Goal: Information Seeking & Learning: Compare options

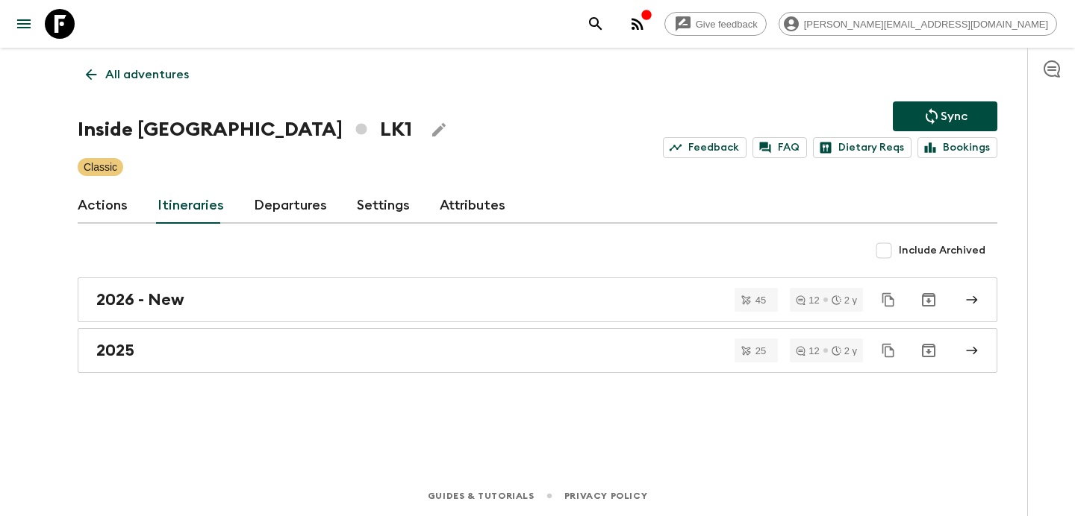
click at [154, 76] on p "All adventures" at bounding box center [147, 75] width 84 height 18
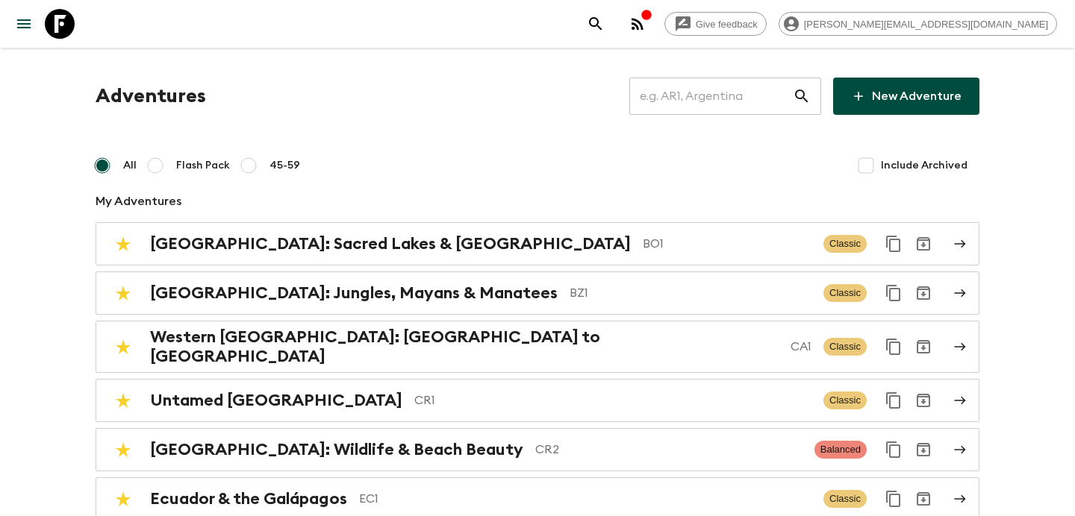
click at [700, 99] on input "text" at bounding box center [710, 96] width 163 height 42
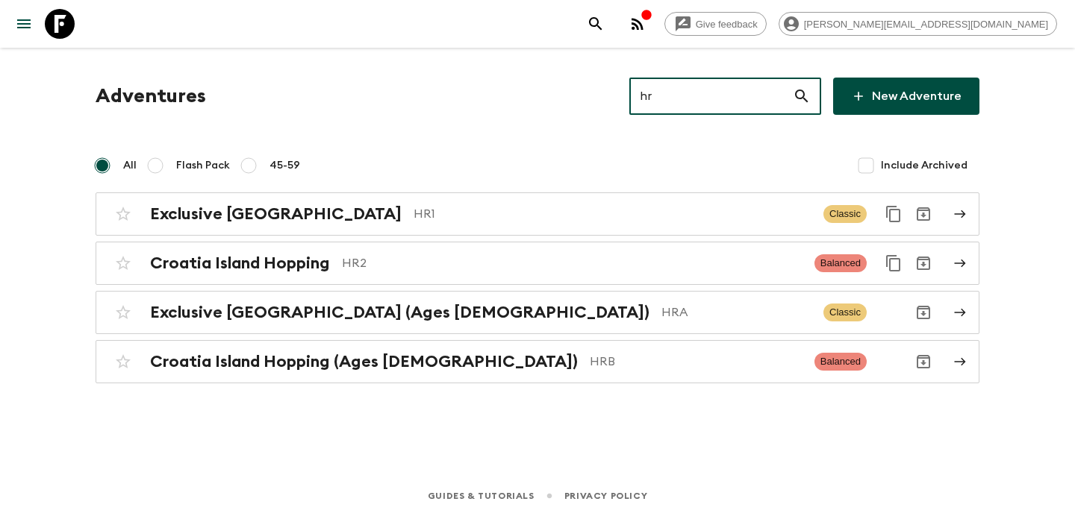
type input "hr2"
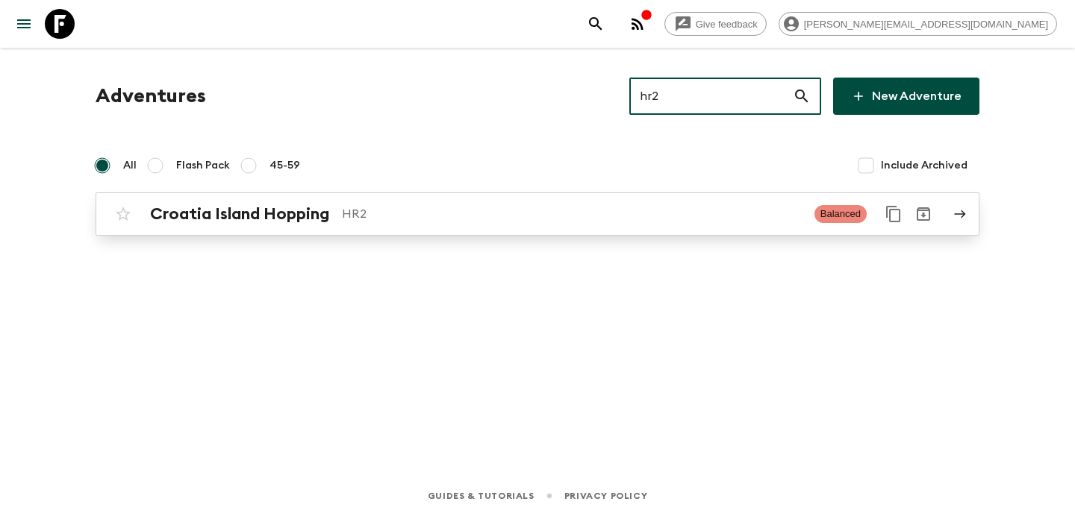
click at [461, 223] on div "Croatia Island Hopping HR2" at bounding box center [476, 213] width 652 height 19
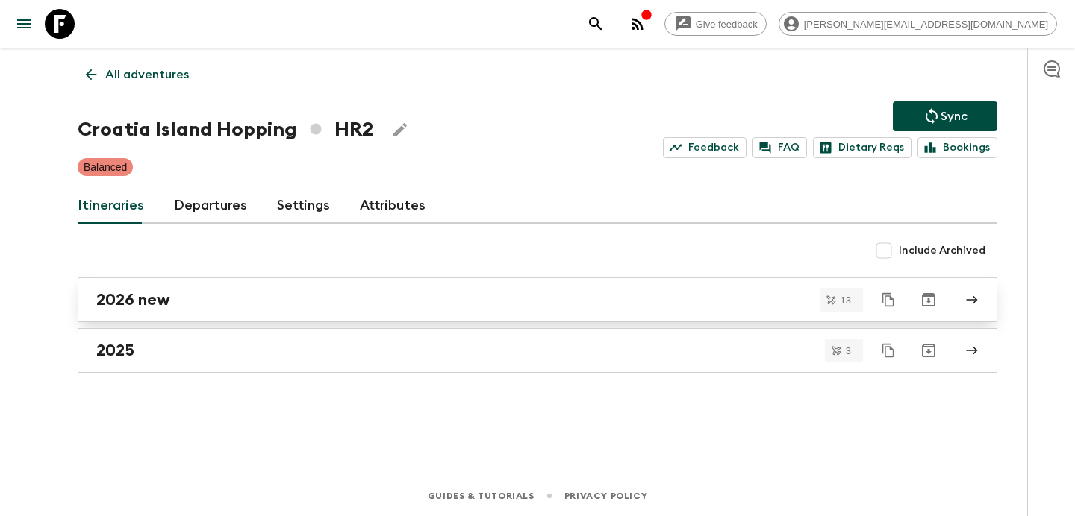
click at [288, 309] on div "2026 new" at bounding box center [523, 299] width 854 height 19
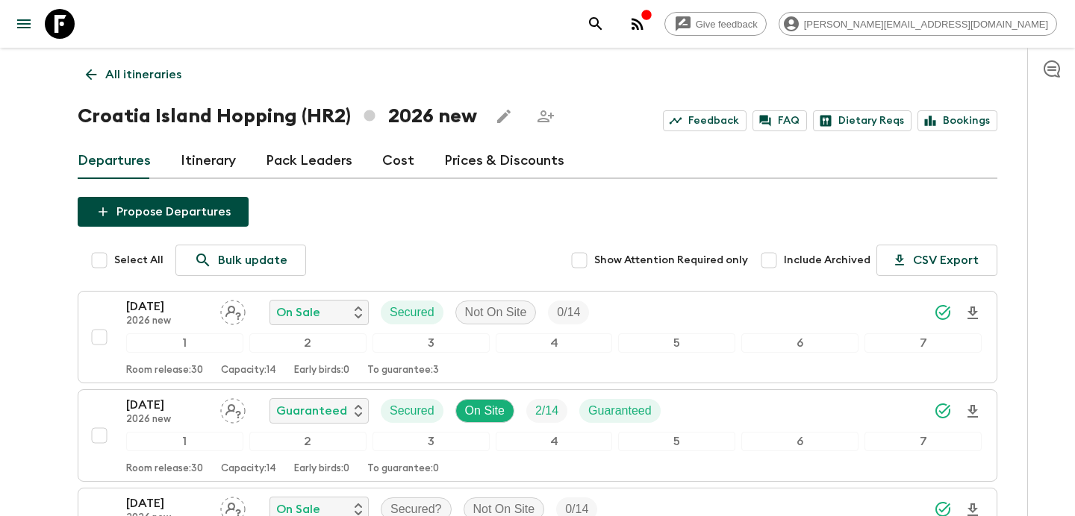
click at [137, 76] on p "All itineraries" at bounding box center [143, 75] width 76 height 18
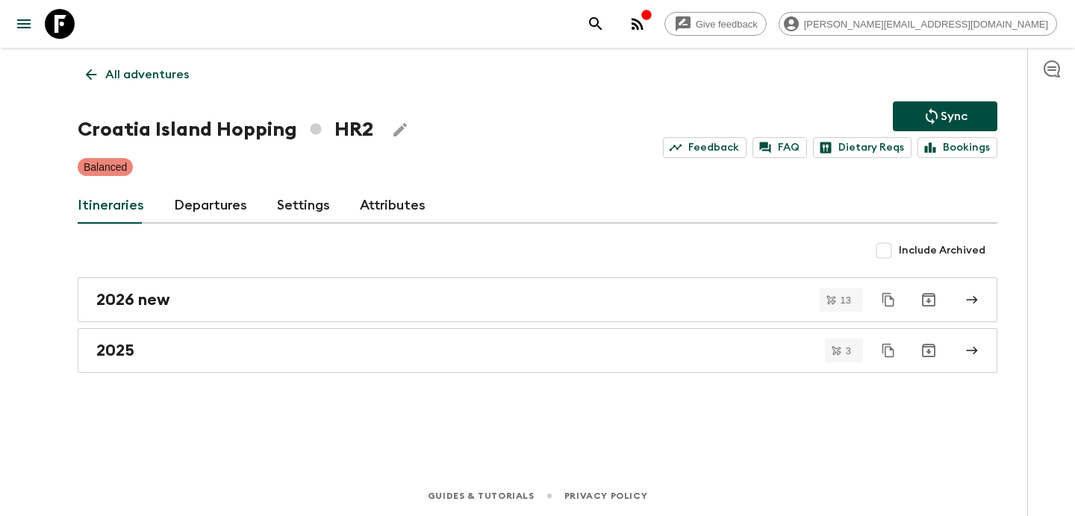
click at [138, 70] on p "All adventures" at bounding box center [147, 75] width 84 height 18
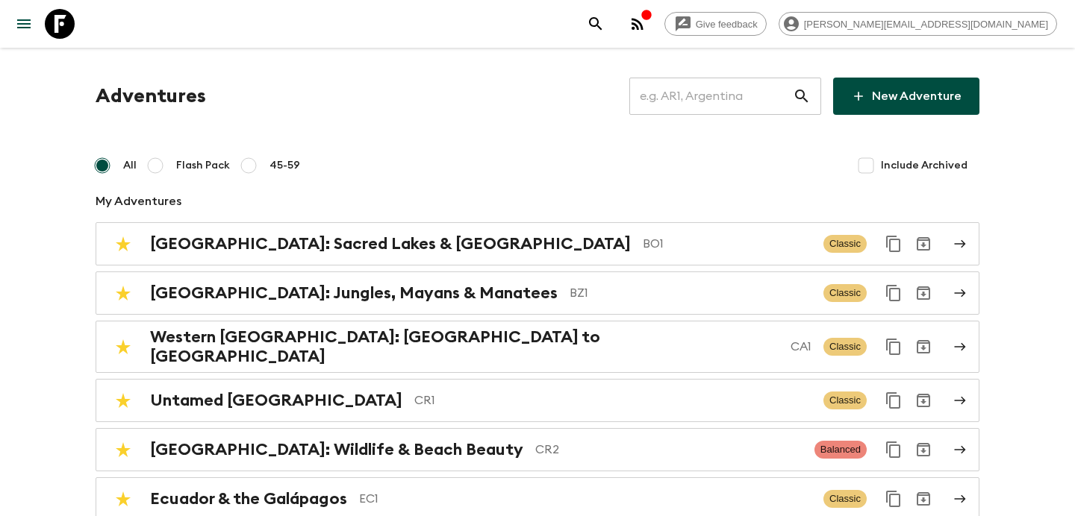
click at [754, 98] on input "text" at bounding box center [710, 96] width 163 height 42
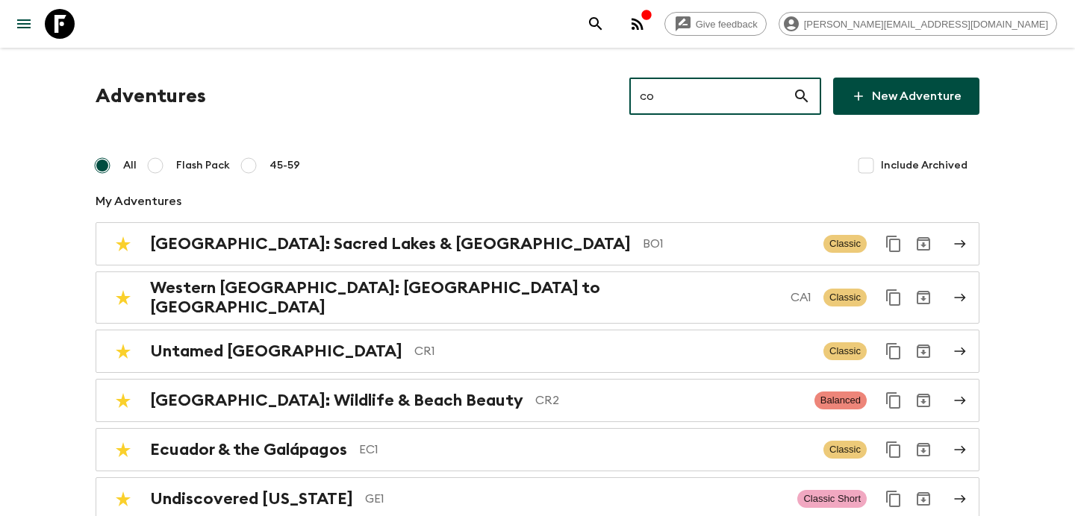
type input "coa"
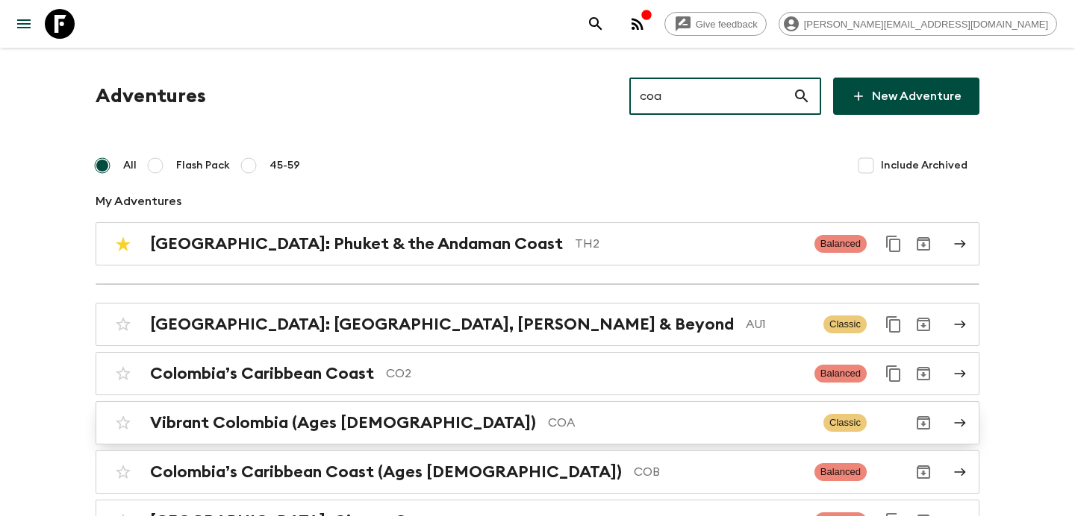
click at [699, 421] on p "COA" at bounding box center [679, 423] width 263 height 18
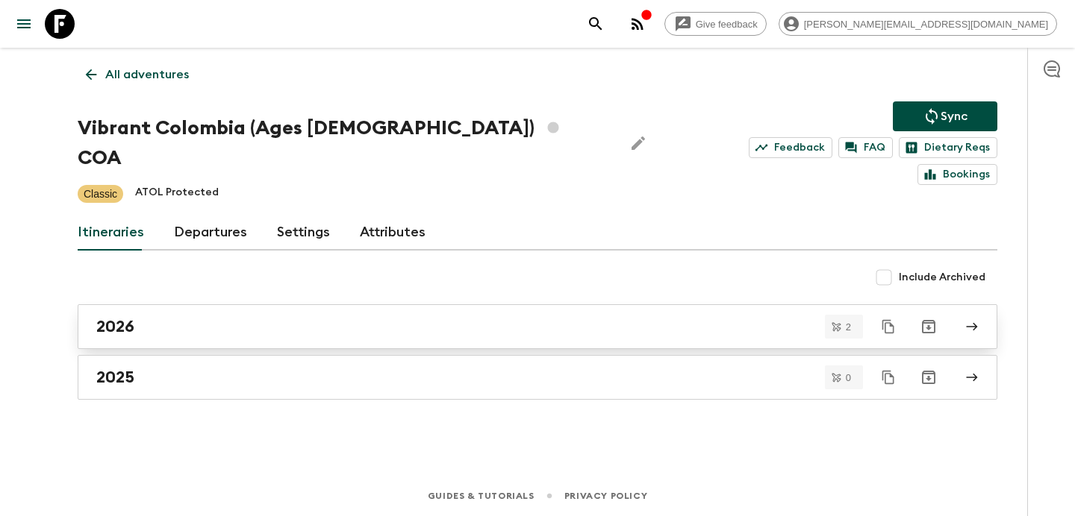
click at [250, 317] on div "2026" at bounding box center [523, 326] width 854 height 19
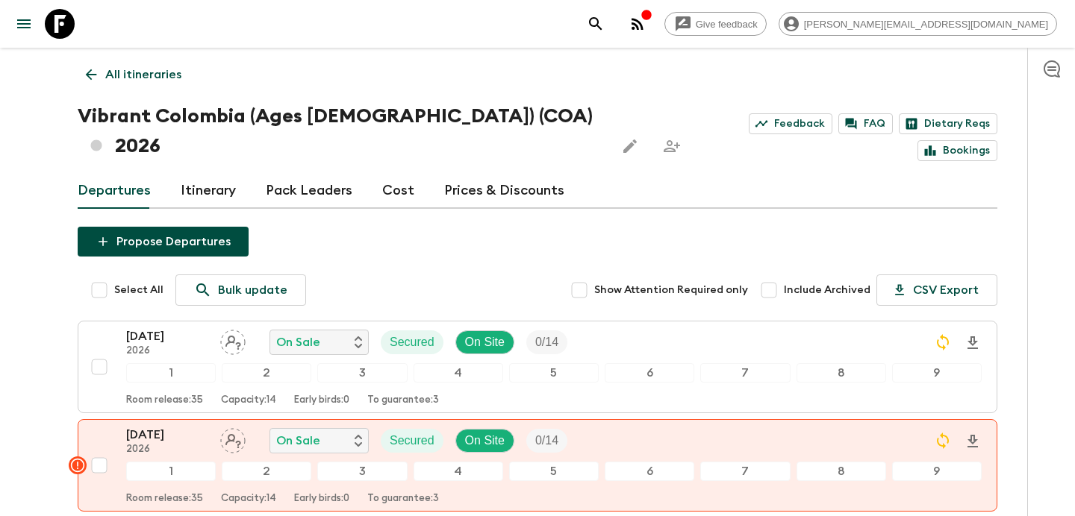
click at [170, 75] on p "All itineraries" at bounding box center [143, 75] width 76 height 18
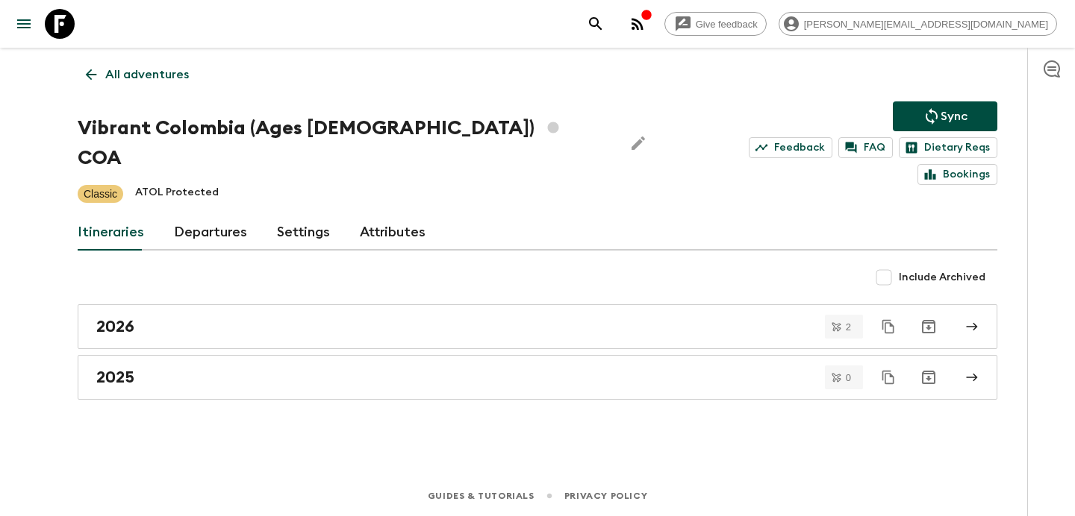
click at [181, 75] on p "All adventures" at bounding box center [147, 75] width 84 height 18
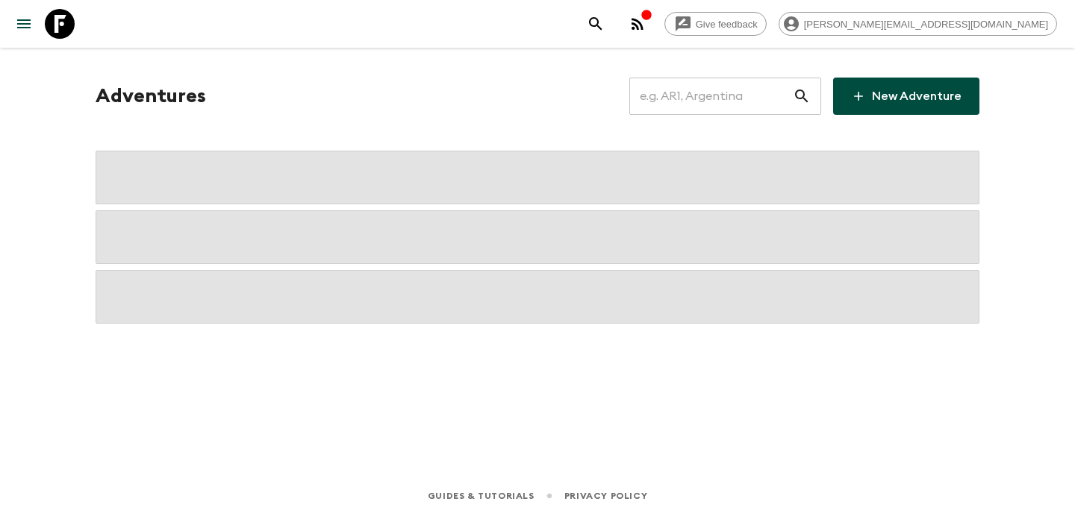
click at [704, 103] on input "text" at bounding box center [710, 96] width 163 height 42
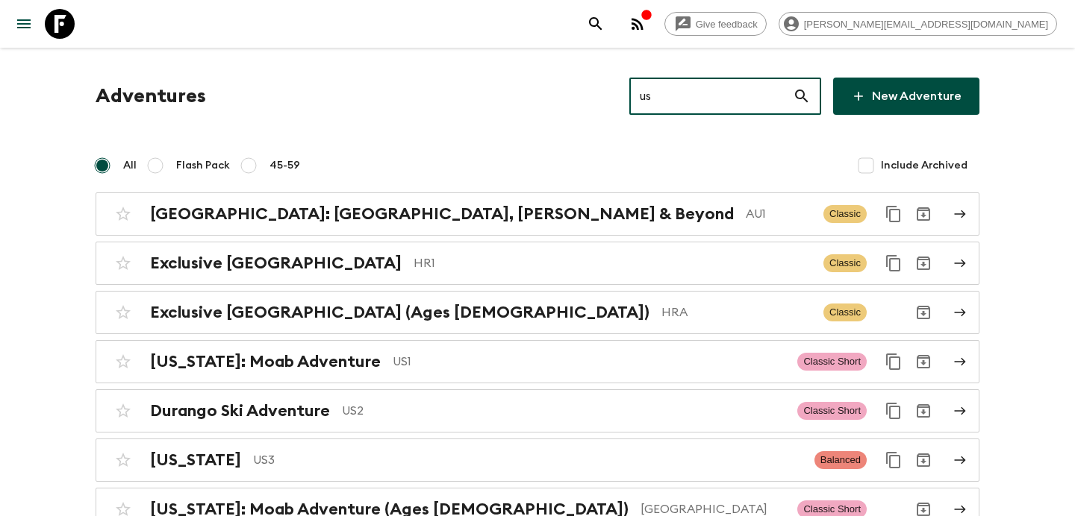
type input "usa"
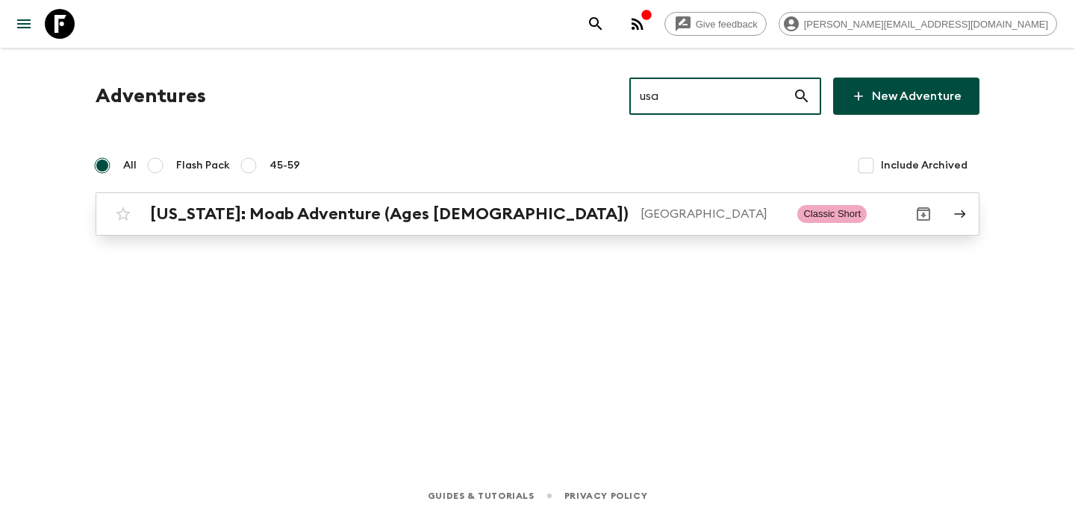
click at [640, 206] on p "[GEOGRAPHIC_DATA]" at bounding box center [712, 214] width 145 height 18
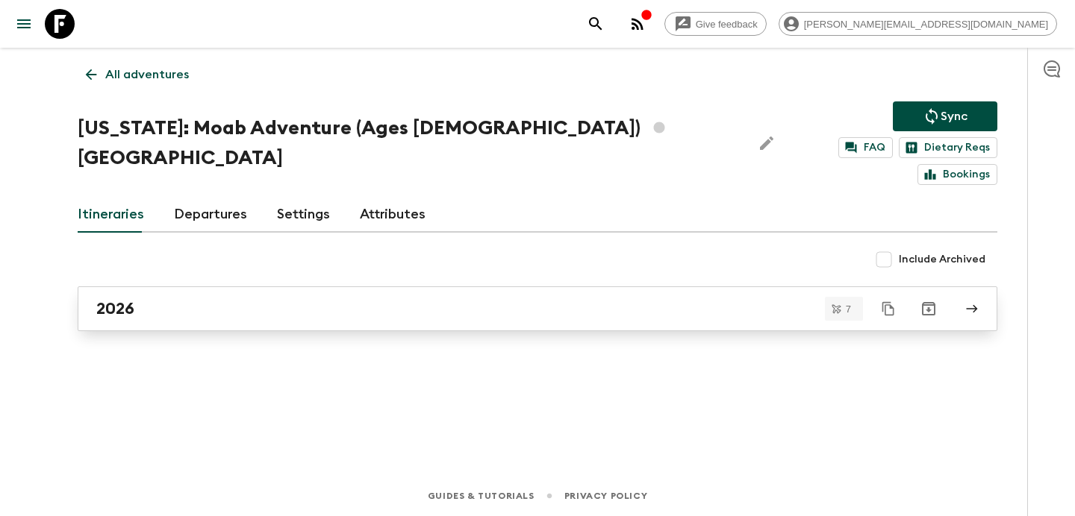
click at [243, 299] on div "2026" at bounding box center [523, 308] width 854 height 19
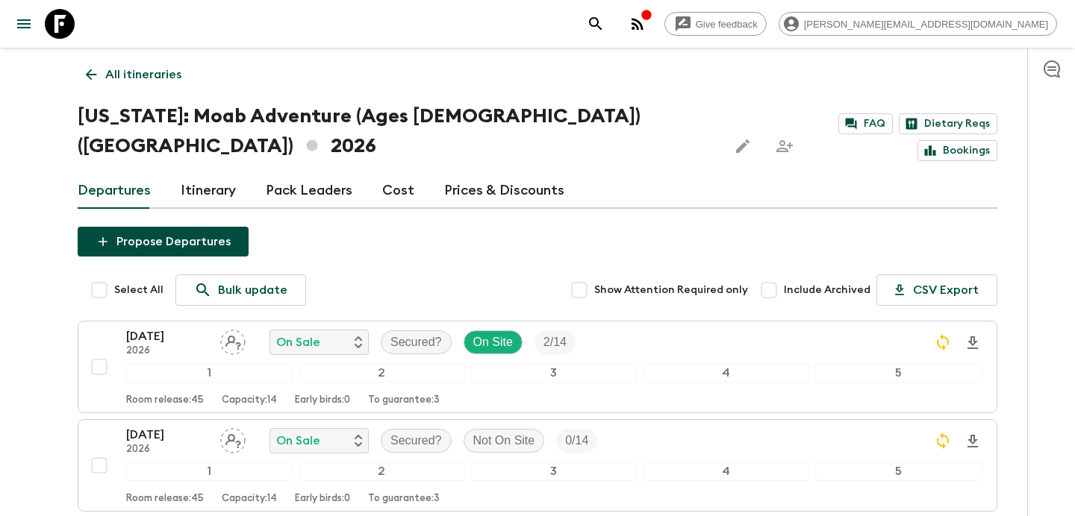
click at [385, 173] on link "Cost" at bounding box center [398, 191] width 32 height 36
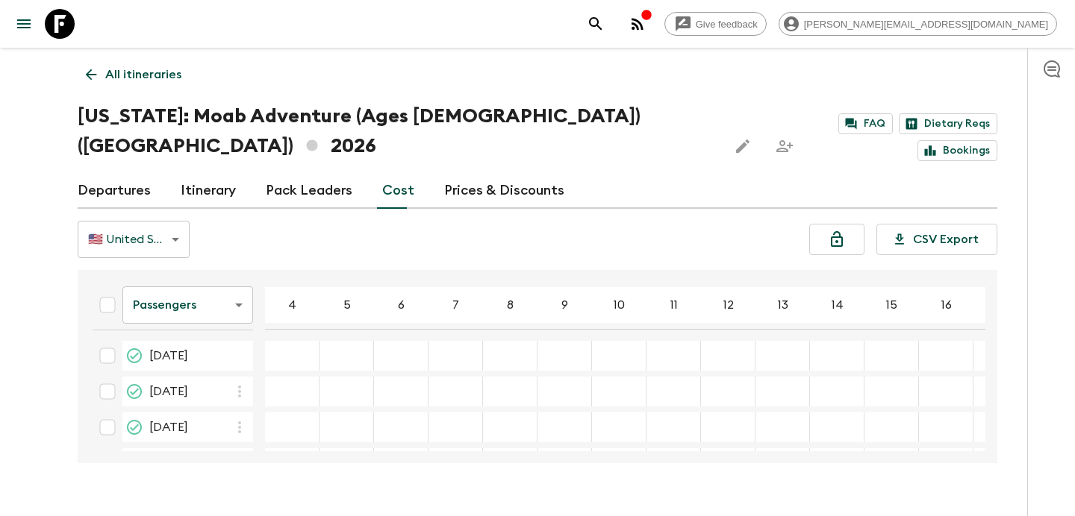
click at [160, 62] on link "All itineraries" at bounding box center [134, 75] width 112 height 30
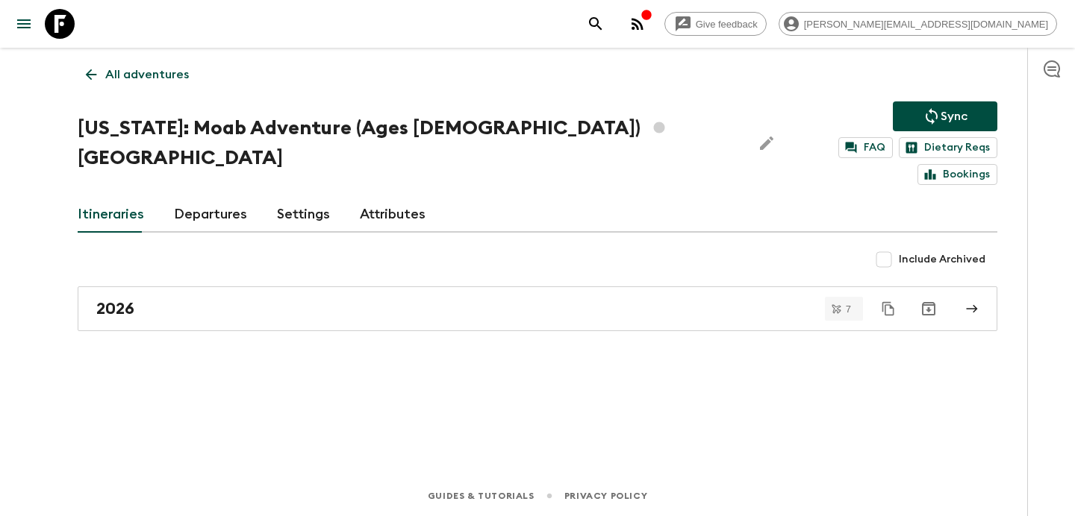
click at [160, 62] on link "All adventures" at bounding box center [137, 75] width 119 height 30
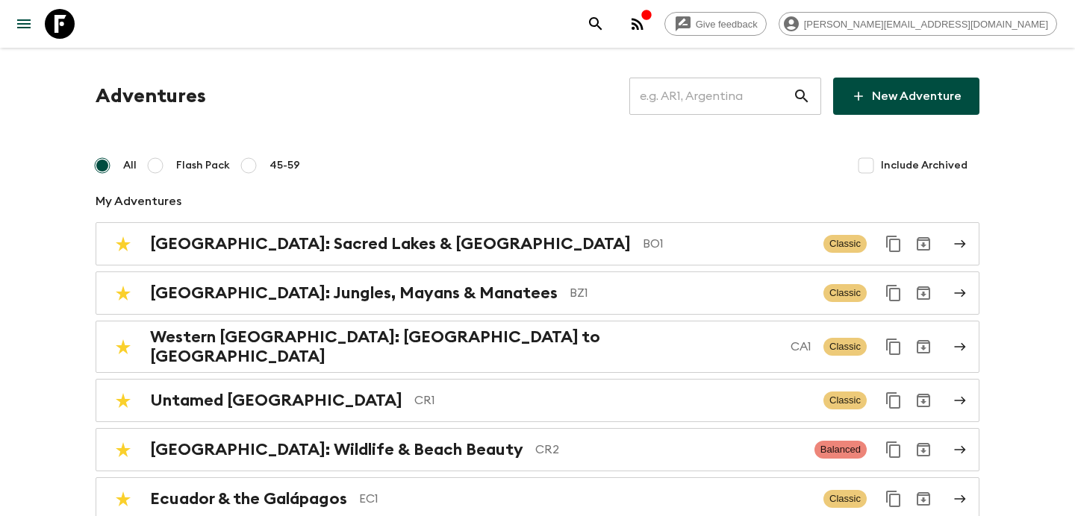
click at [709, 94] on input "text" at bounding box center [710, 96] width 163 height 42
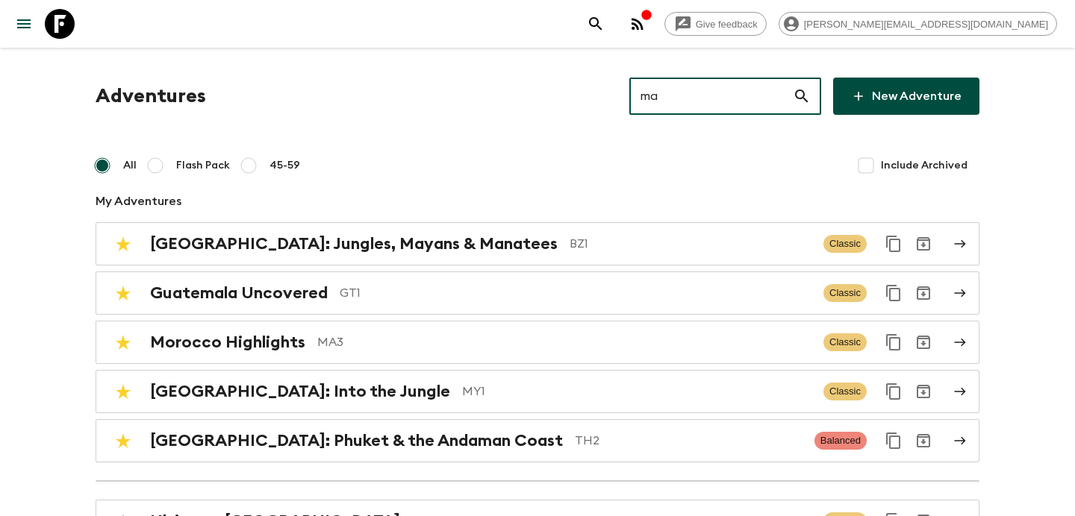
type input "ma4"
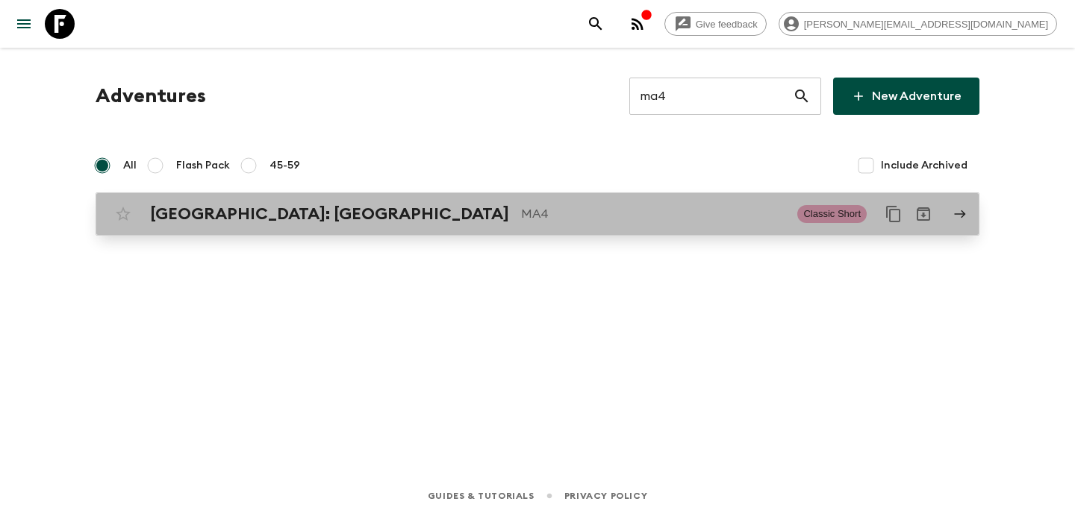
click at [343, 195] on link "[GEOGRAPHIC_DATA]: [GEOGRAPHIC_DATA] MA4 Classic Short" at bounding box center [538, 214] width 884 height 43
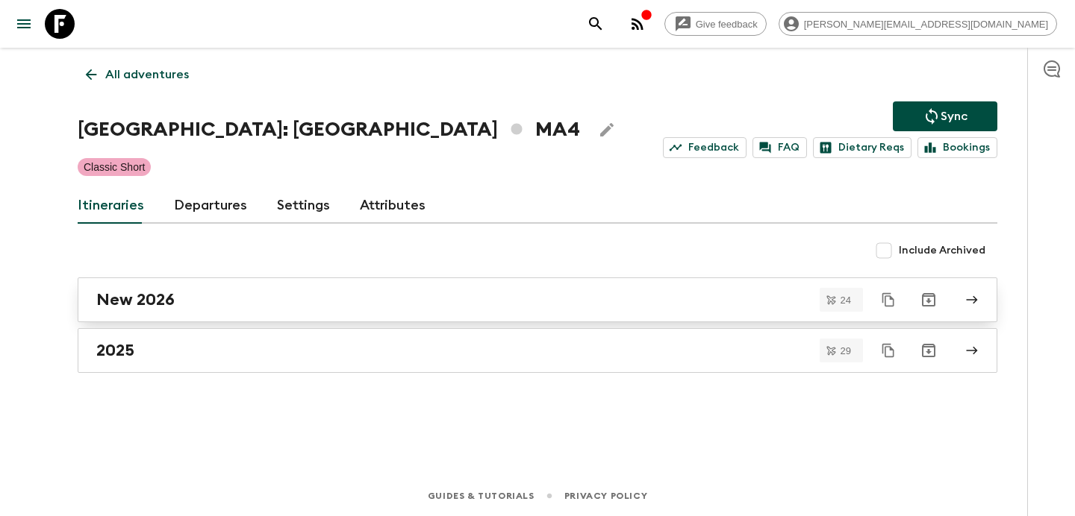
click at [297, 296] on div "New 2026" at bounding box center [523, 299] width 854 height 19
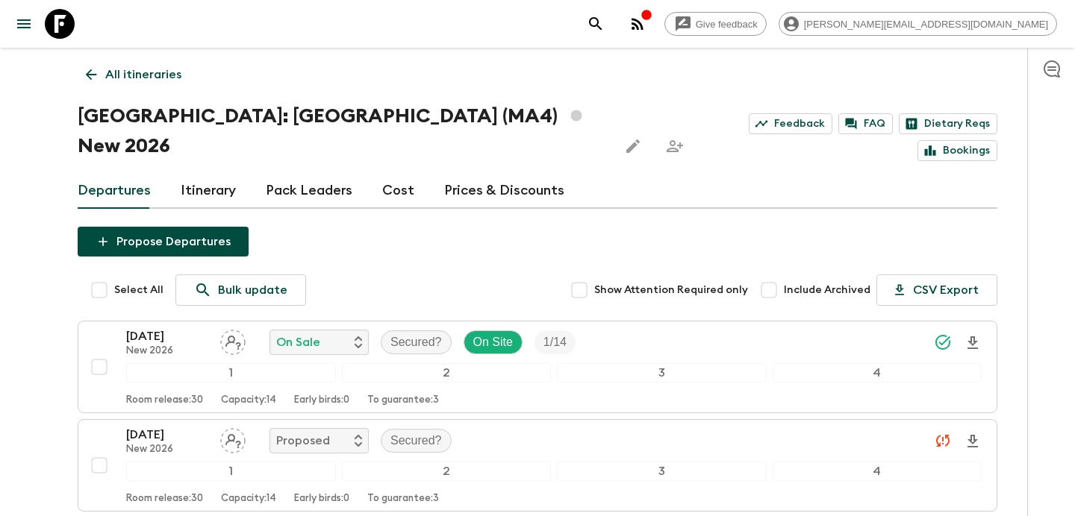
click at [150, 66] on p "All itineraries" at bounding box center [143, 75] width 76 height 18
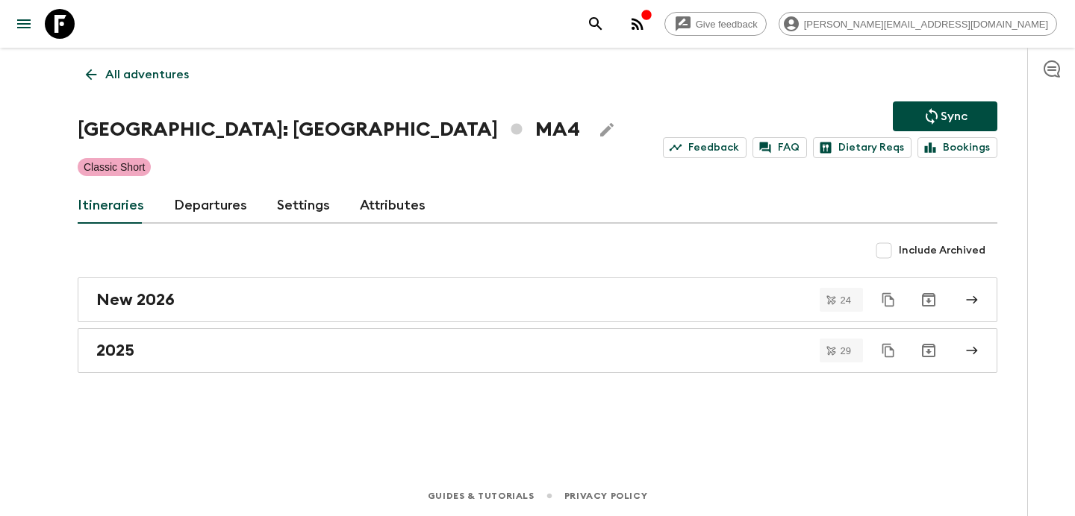
click at [150, 66] on p "All adventures" at bounding box center [147, 75] width 84 height 18
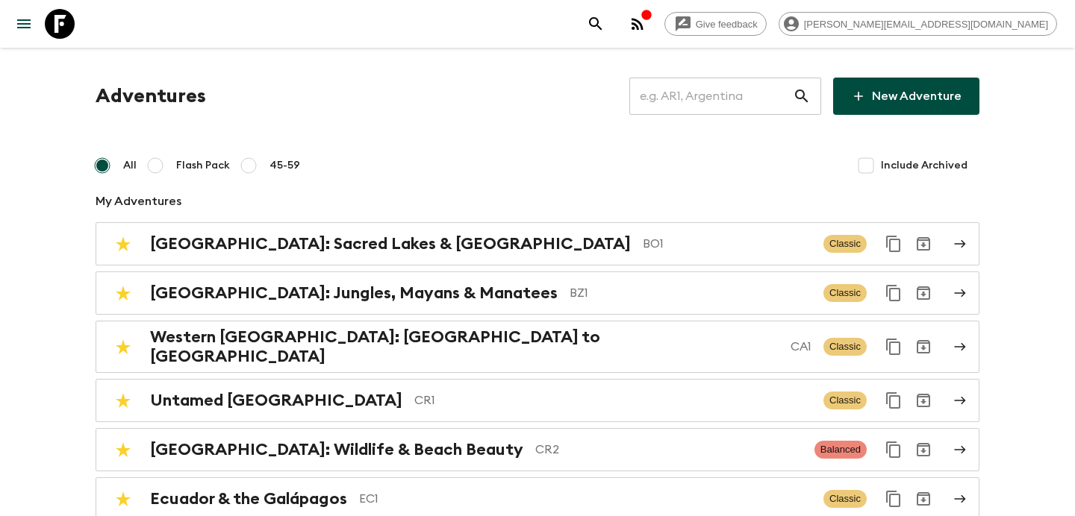
click at [715, 94] on input "text" at bounding box center [710, 96] width 163 height 42
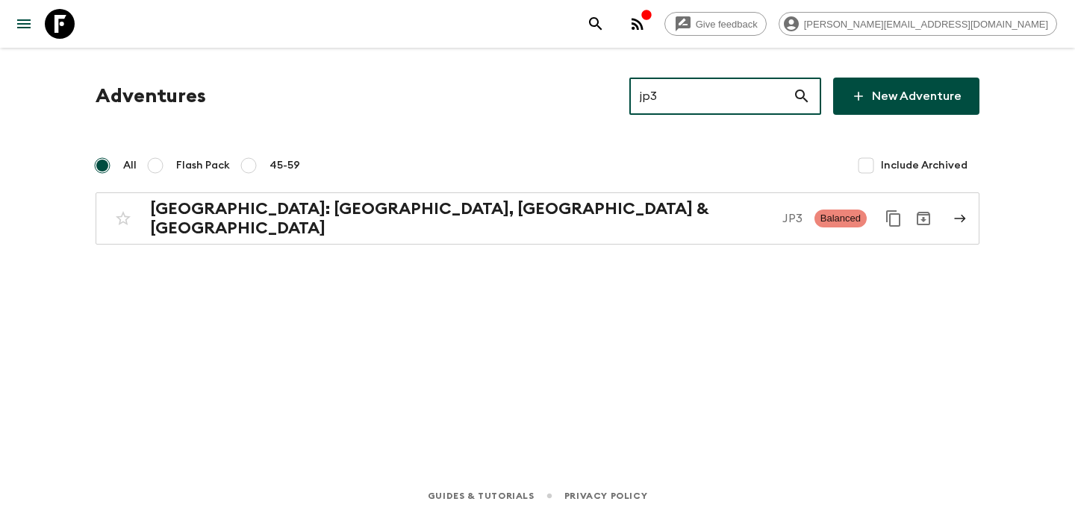
type input "jp3"
click at [633, 240] on div "Adventures jp3 ​ New Adventure All Flash Pack 45-59 Include Archived [GEOGRAPHI…" at bounding box center [537, 241] width 955 height 387
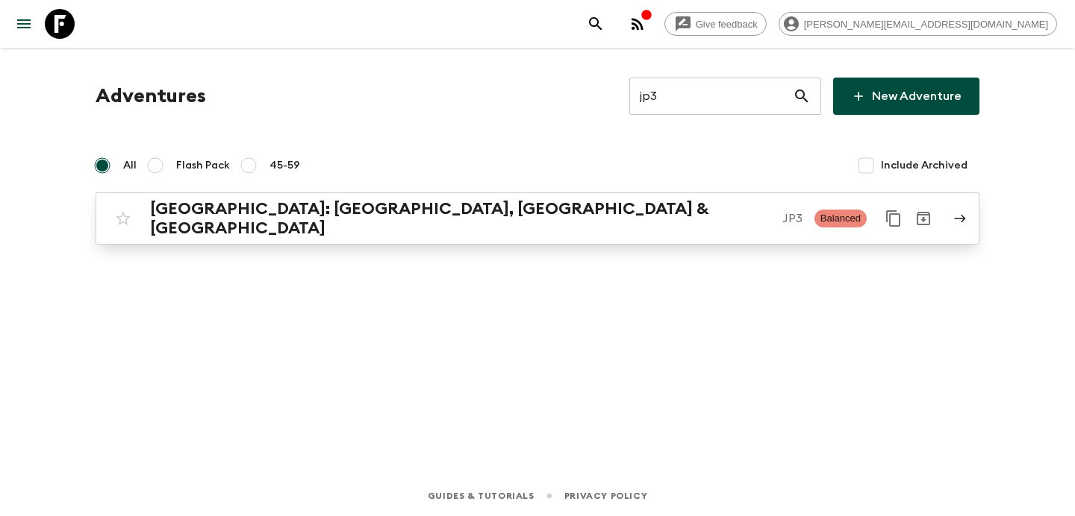
click at [782, 219] on p "JP3" at bounding box center [792, 219] width 20 height 18
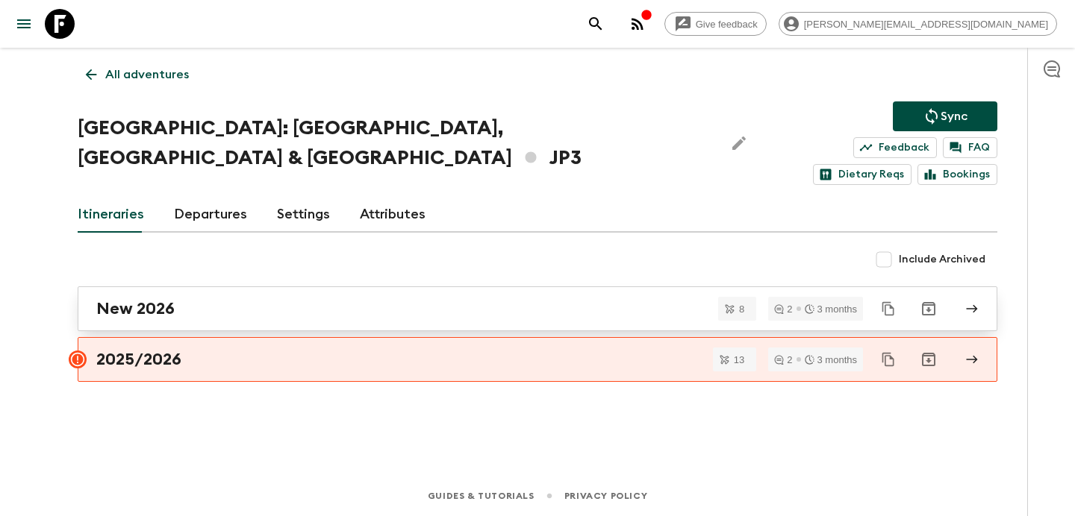
click at [201, 296] on link "New 2026" at bounding box center [537, 309] width 919 height 45
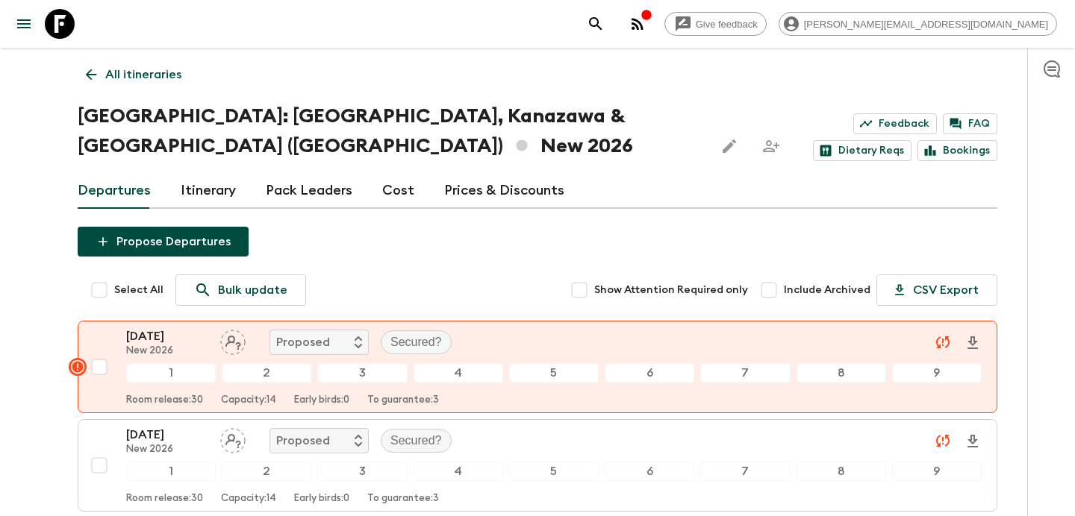
click at [161, 75] on p "All itineraries" at bounding box center [143, 75] width 76 height 18
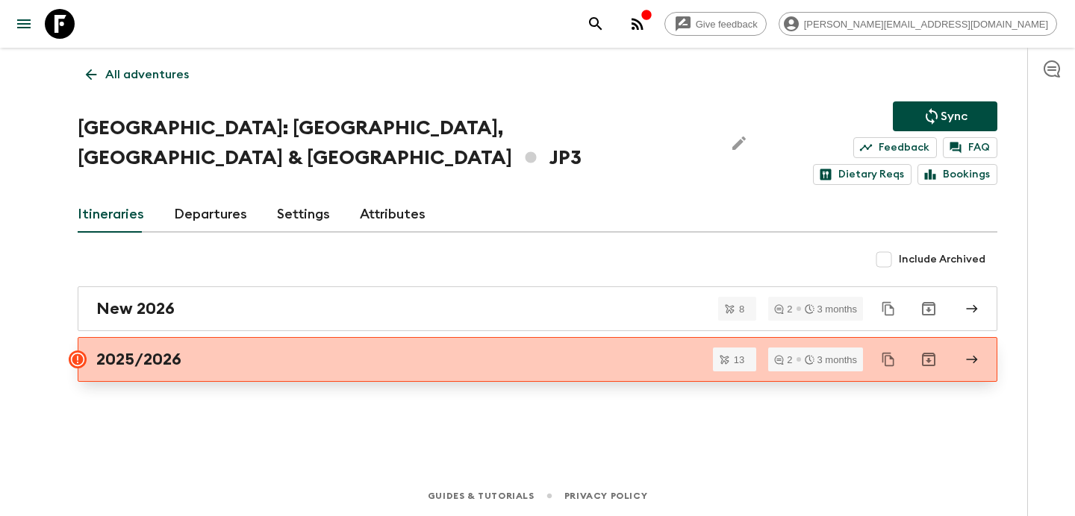
click at [402, 350] on div "2025/2026" at bounding box center [523, 359] width 854 height 19
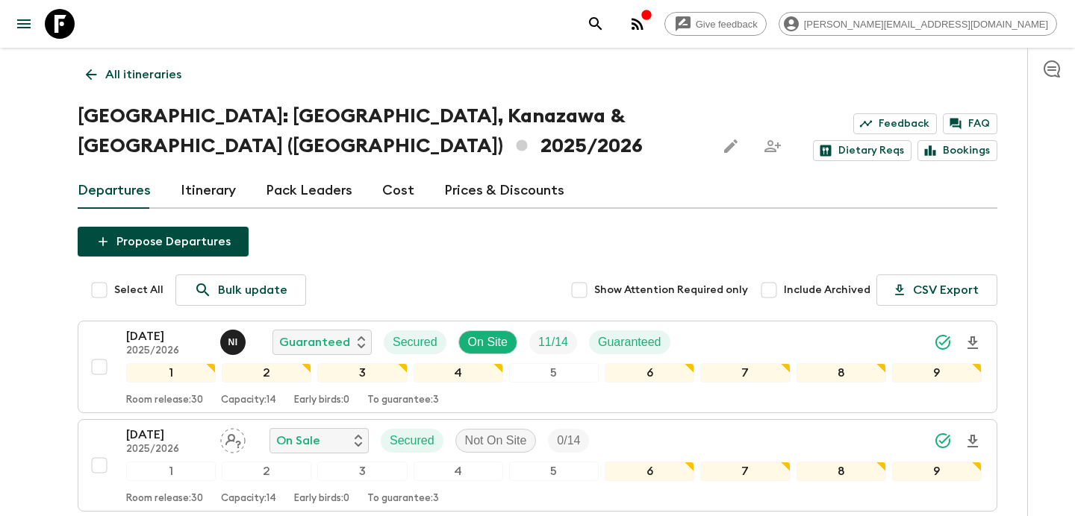
click at [153, 76] on p "All itineraries" at bounding box center [143, 75] width 76 height 18
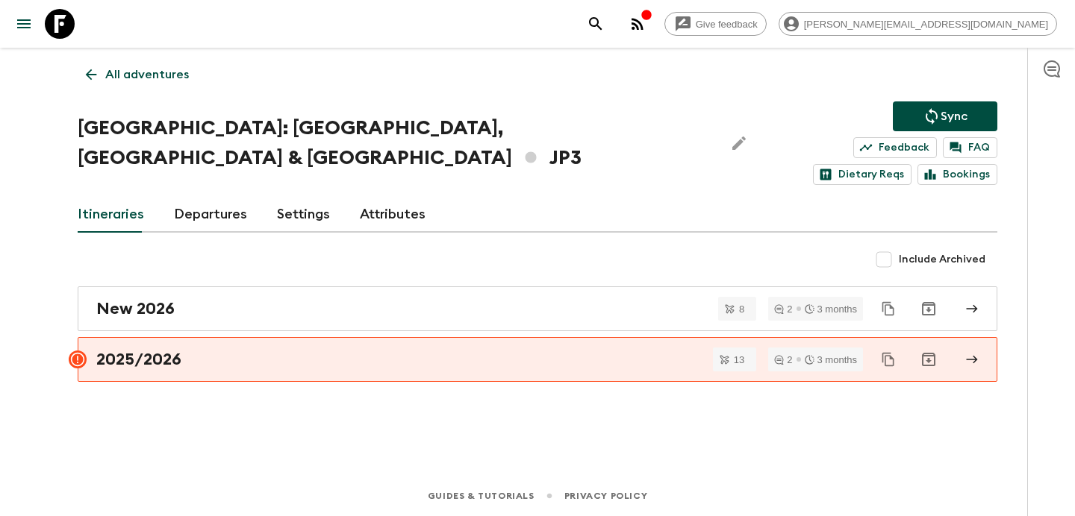
click at [153, 76] on p "All adventures" at bounding box center [147, 75] width 84 height 18
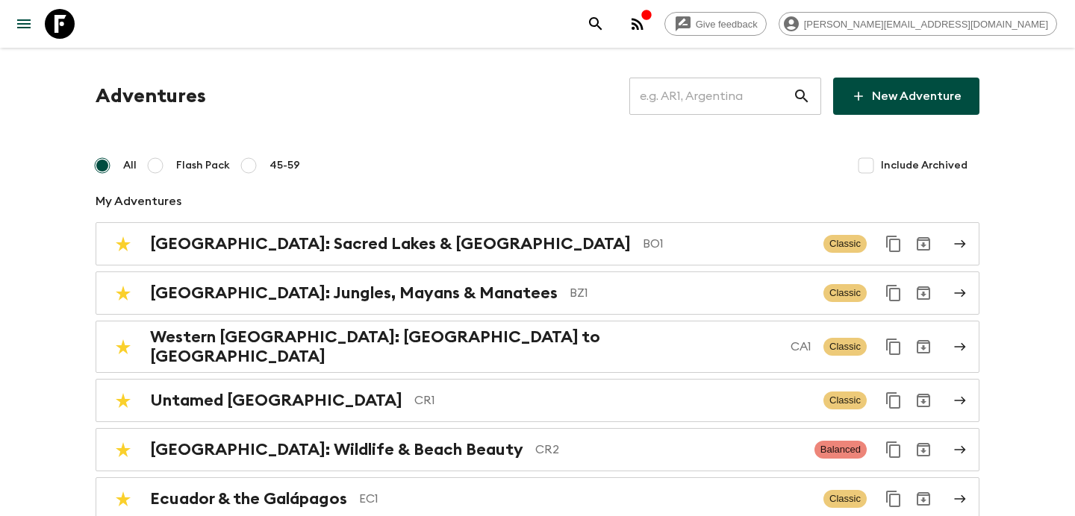
click at [714, 108] on input "text" at bounding box center [710, 96] width 163 height 42
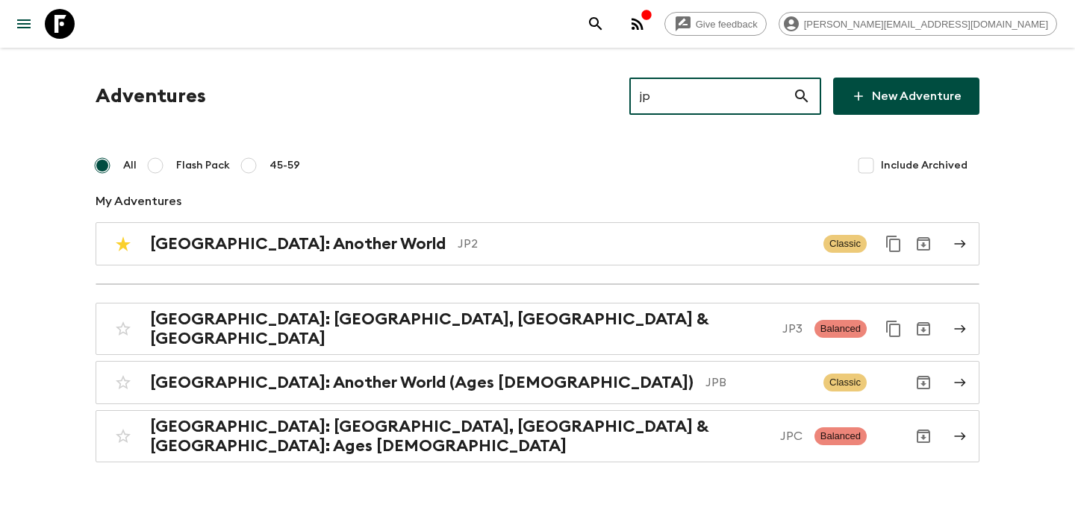
type input "jpc"
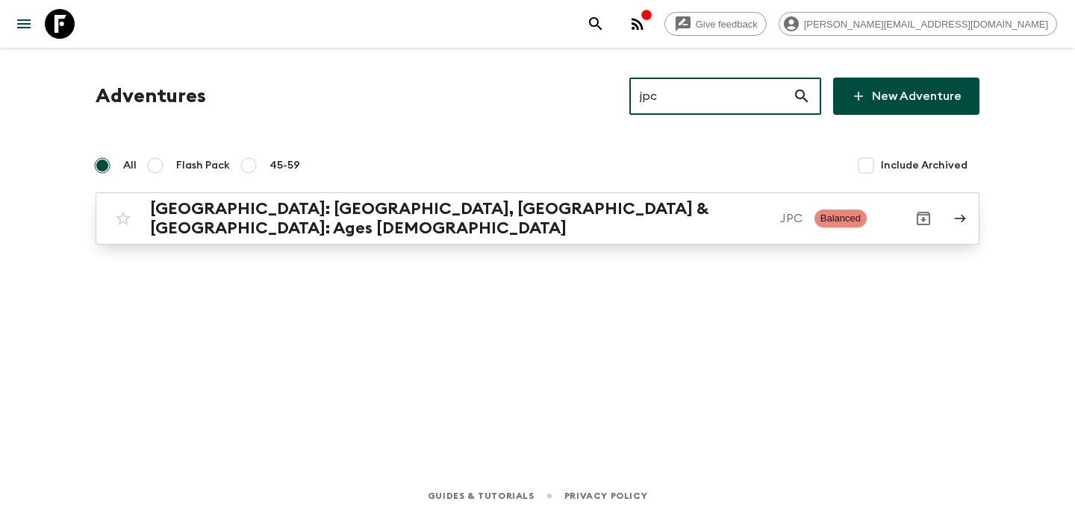
click at [780, 219] on p "JPC" at bounding box center [791, 219] width 22 height 18
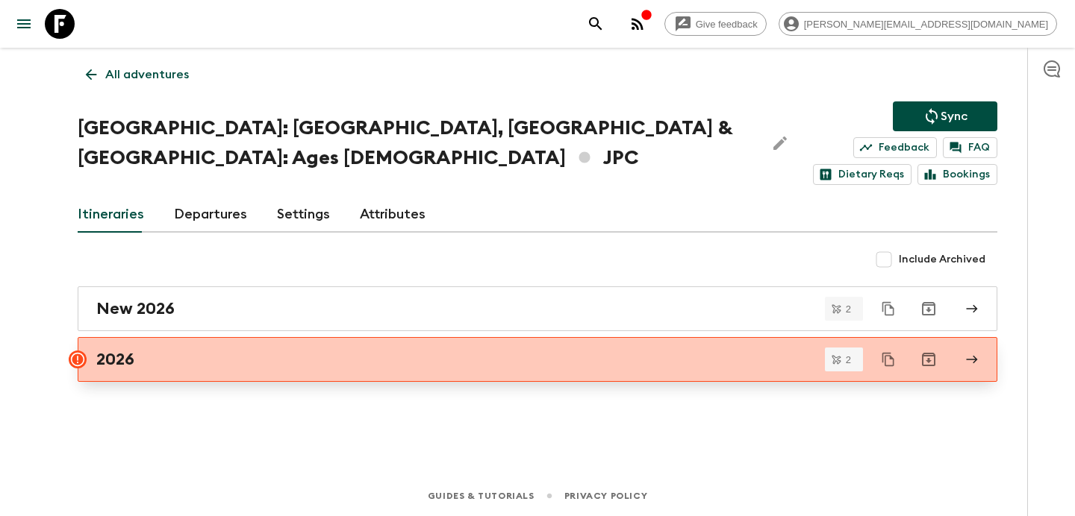
click at [239, 350] on div "2026" at bounding box center [523, 359] width 854 height 19
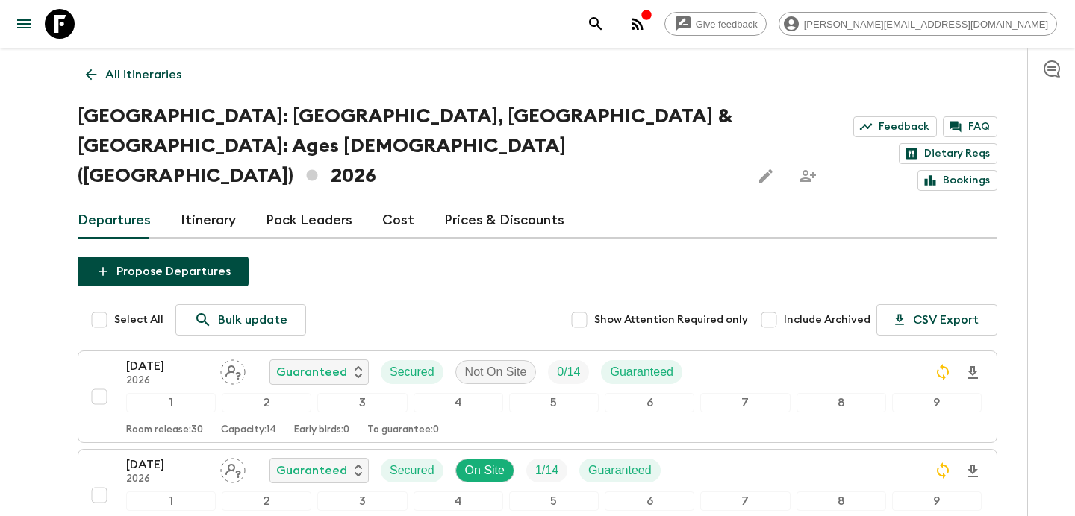
click at [166, 63] on link "All itineraries" at bounding box center [134, 75] width 112 height 30
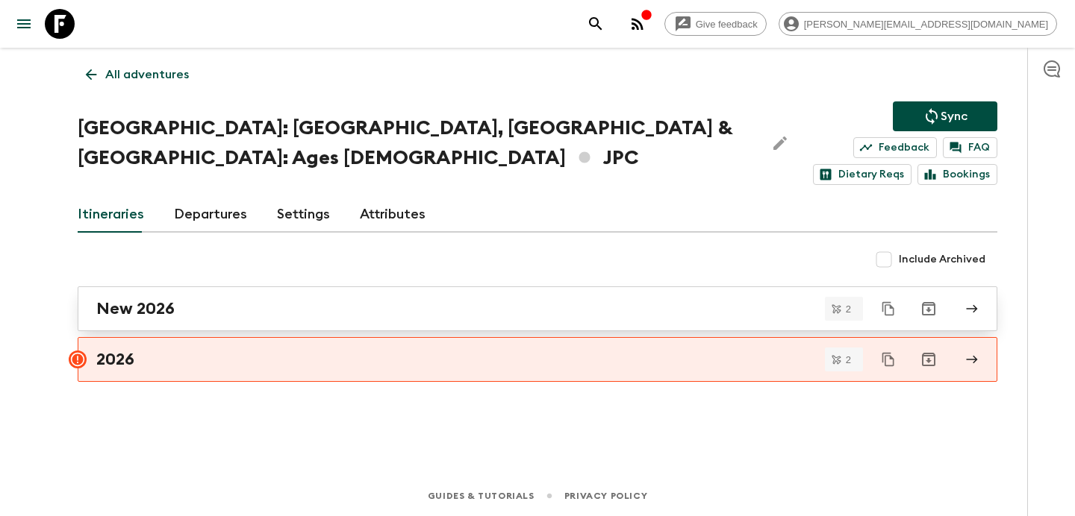
click at [313, 299] on div "New 2026" at bounding box center [523, 308] width 854 height 19
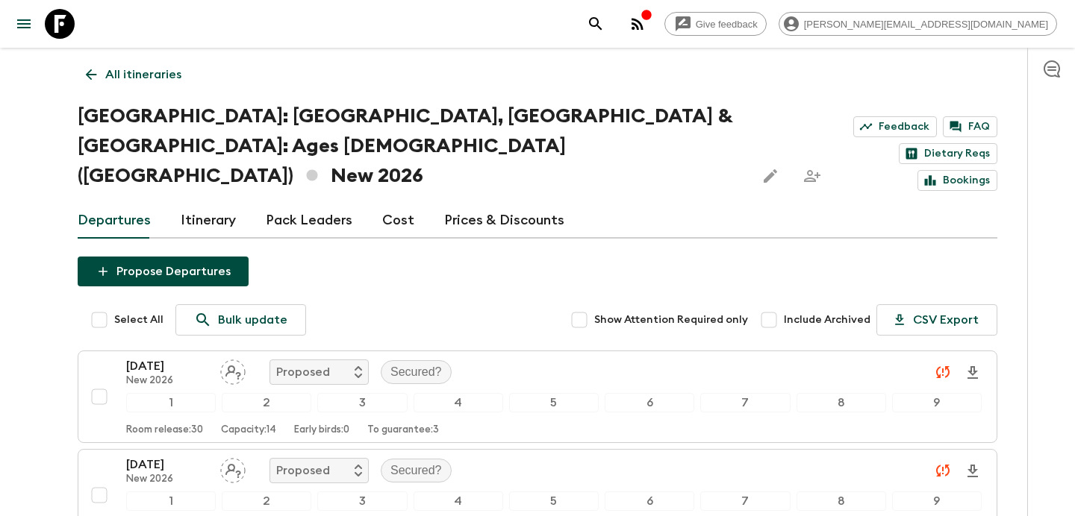
click at [125, 67] on p "All itineraries" at bounding box center [143, 75] width 76 height 18
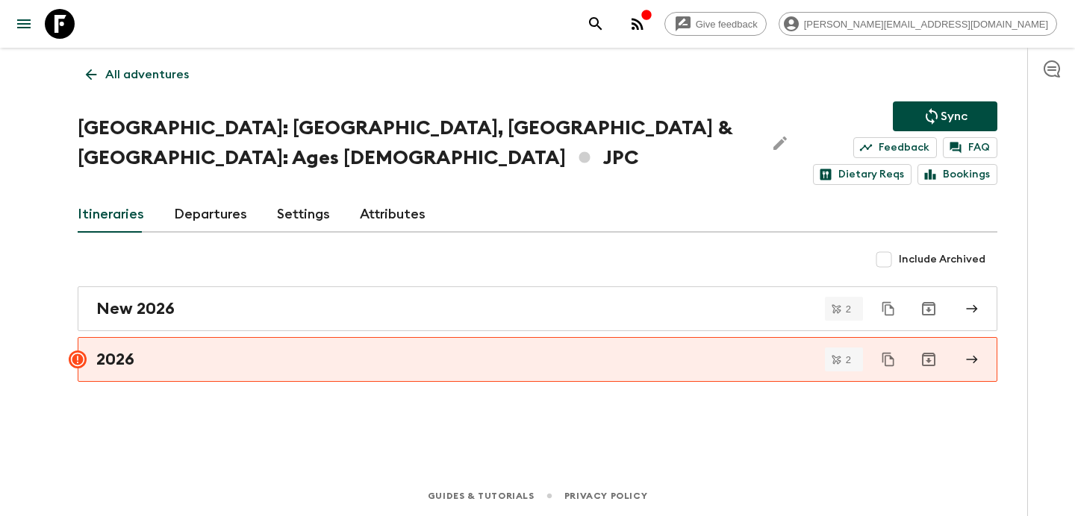
click at [125, 67] on p "All adventures" at bounding box center [147, 75] width 84 height 18
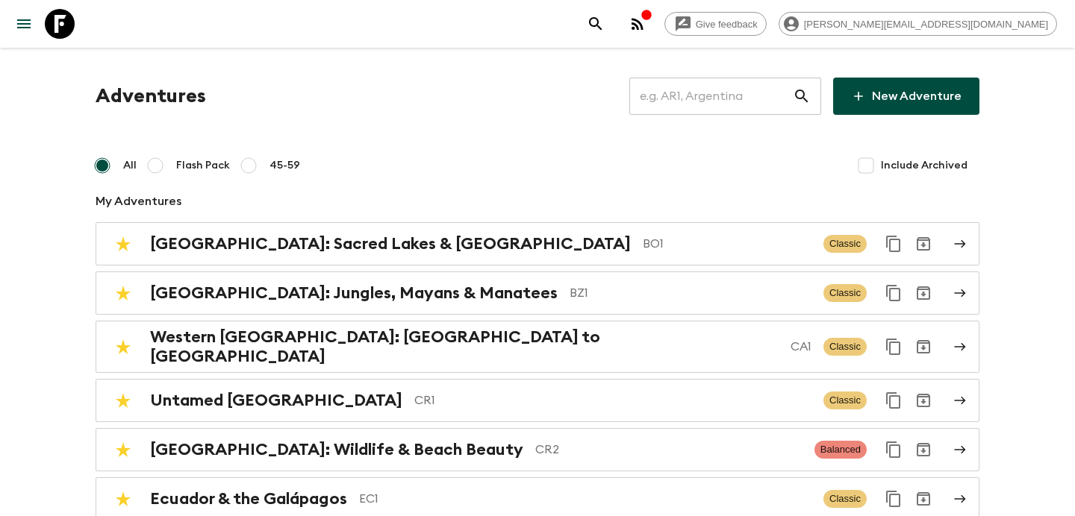
click at [720, 78] on input "text" at bounding box center [710, 96] width 163 height 42
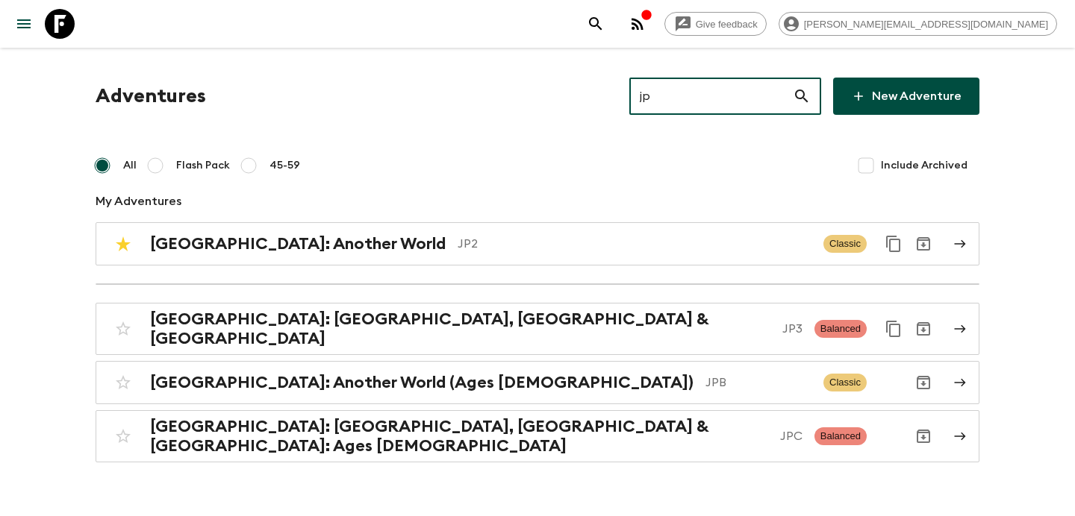
type input "jp3"
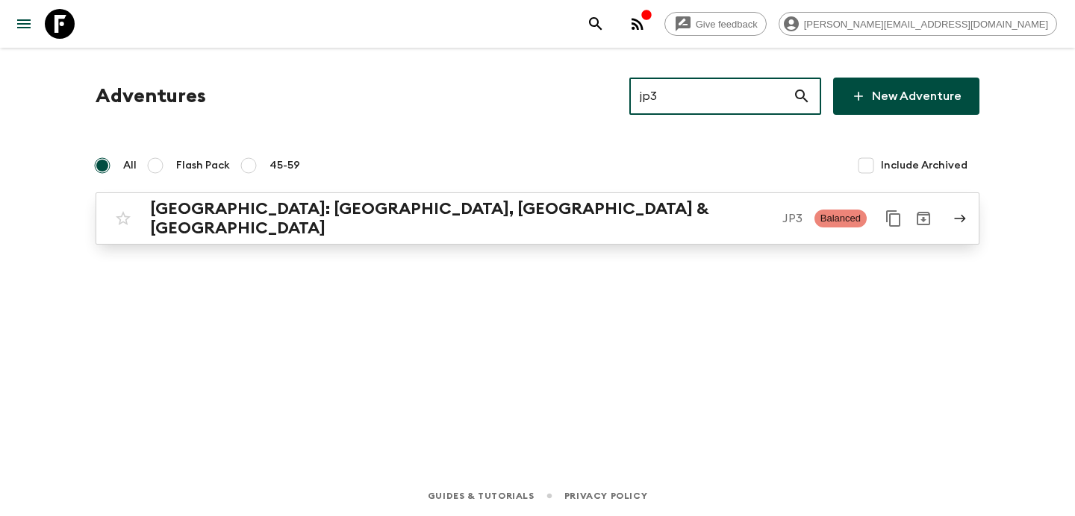
click at [275, 230] on link "[GEOGRAPHIC_DATA]: [GEOGRAPHIC_DATA], Kanazawa & [GEOGRAPHIC_DATA] JP3 Balanced" at bounding box center [538, 219] width 884 height 52
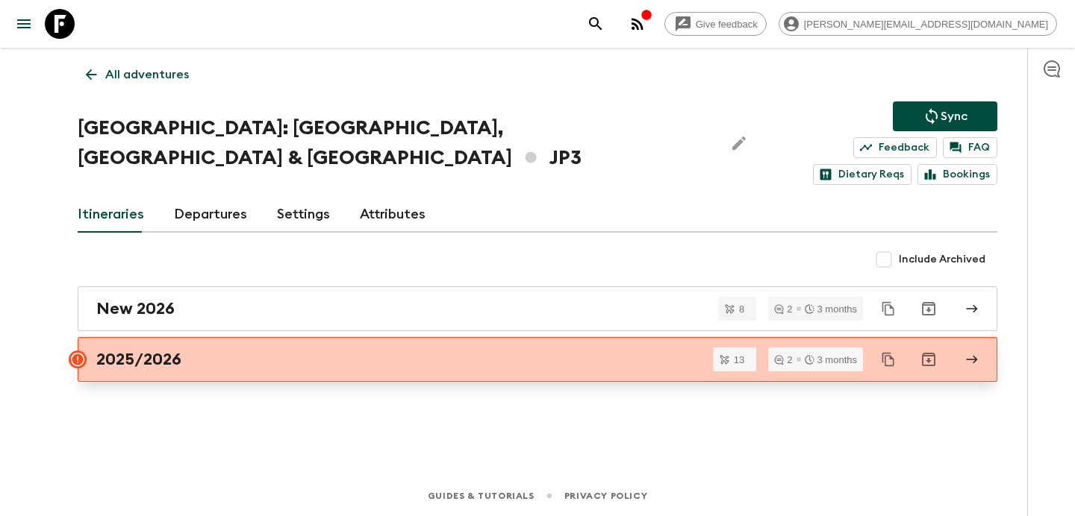
click at [492, 350] on div "2025/2026" at bounding box center [523, 359] width 854 height 19
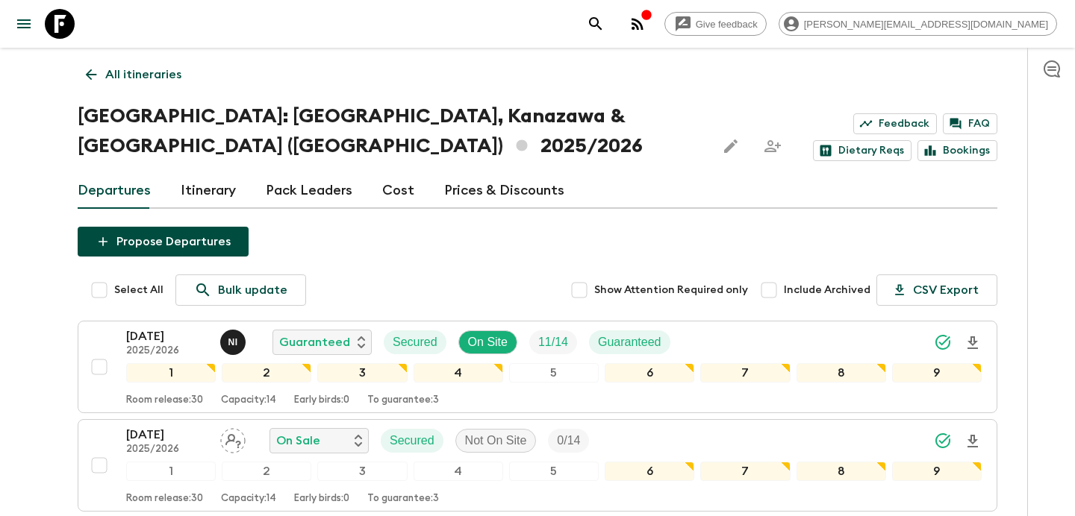
click at [131, 75] on p "All itineraries" at bounding box center [143, 75] width 76 height 18
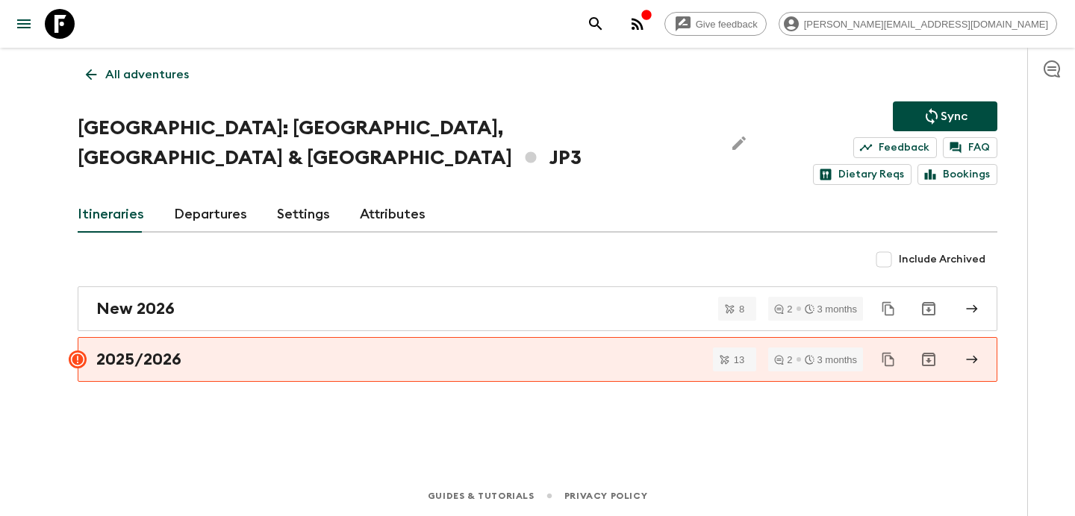
click at [131, 75] on p "All adventures" at bounding box center [147, 75] width 84 height 18
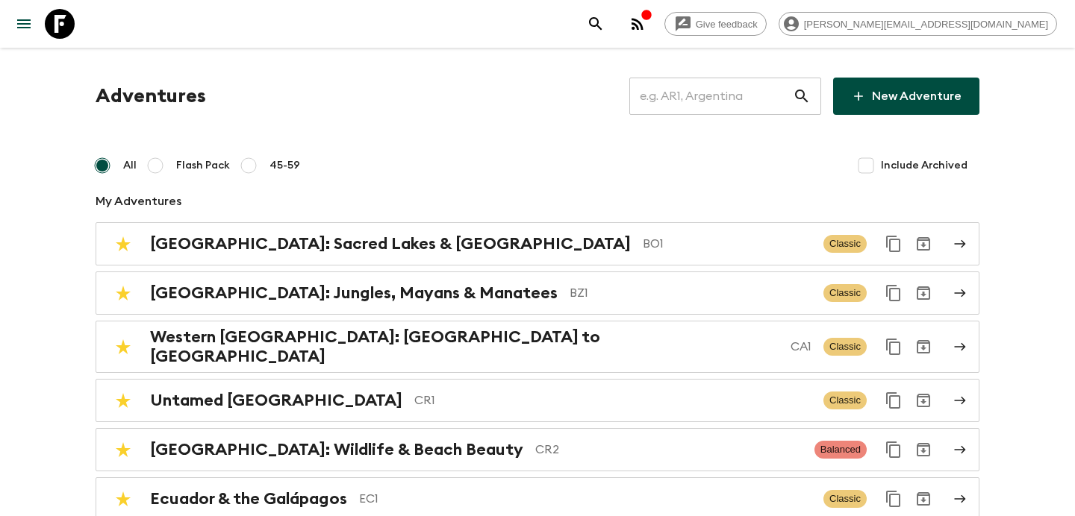
click at [752, 99] on input "text" at bounding box center [710, 96] width 163 height 42
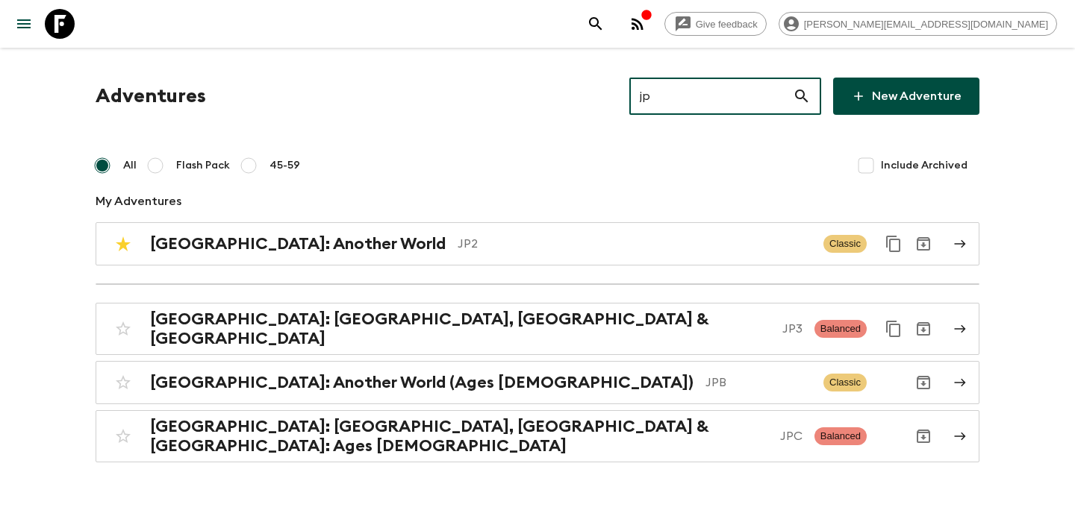
type input "jp2"
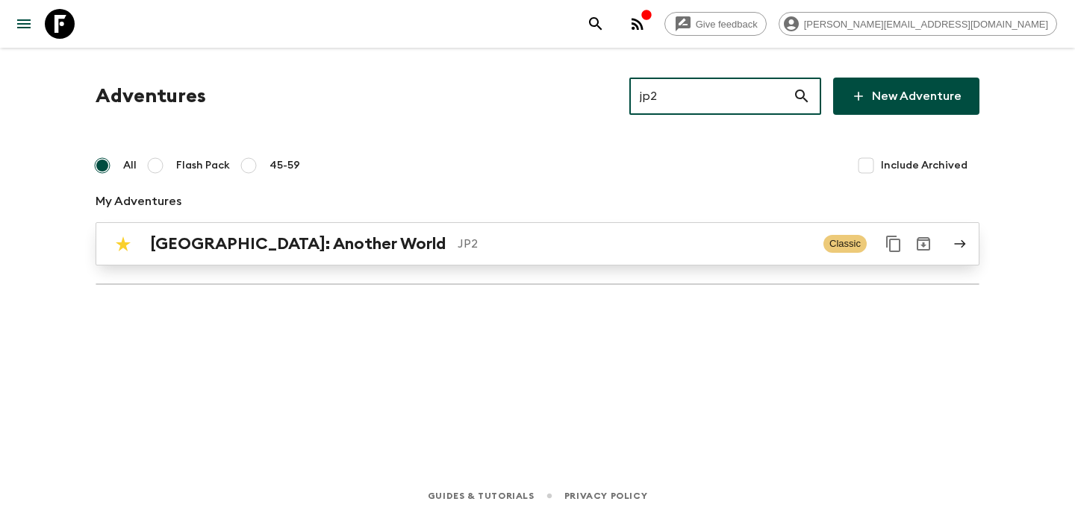
click at [571, 239] on p "JP2" at bounding box center [634, 244] width 354 height 18
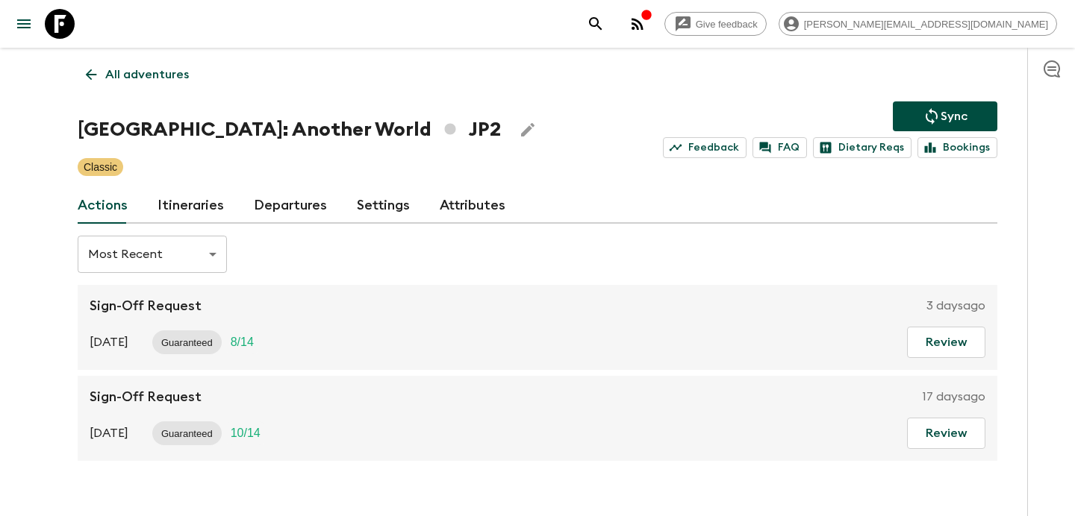
click at [187, 203] on link "Itineraries" at bounding box center [190, 206] width 66 height 36
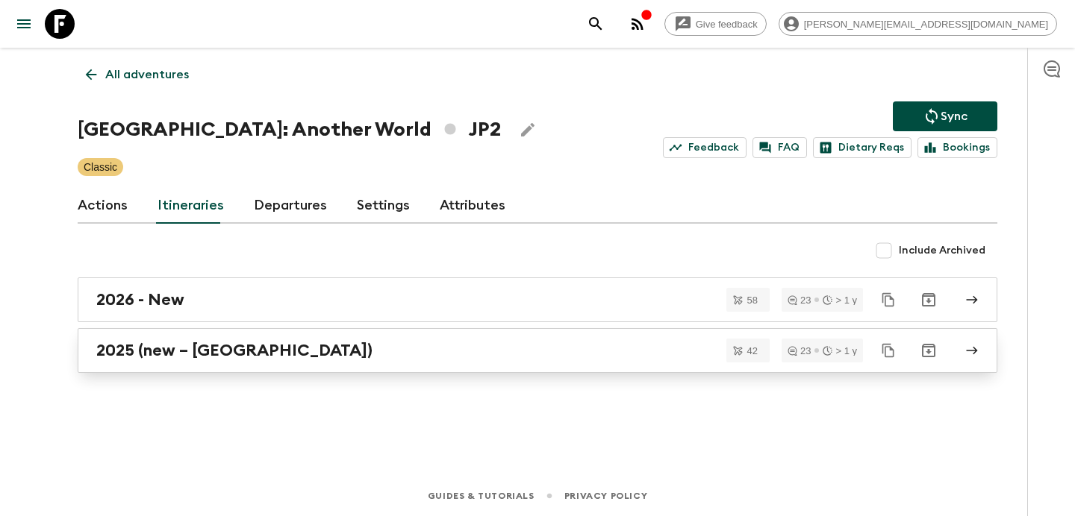
click at [200, 360] on h2 "2025 (new – [GEOGRAPHIC_DATA])" at bounding box center [234, 350] width 276 height 19
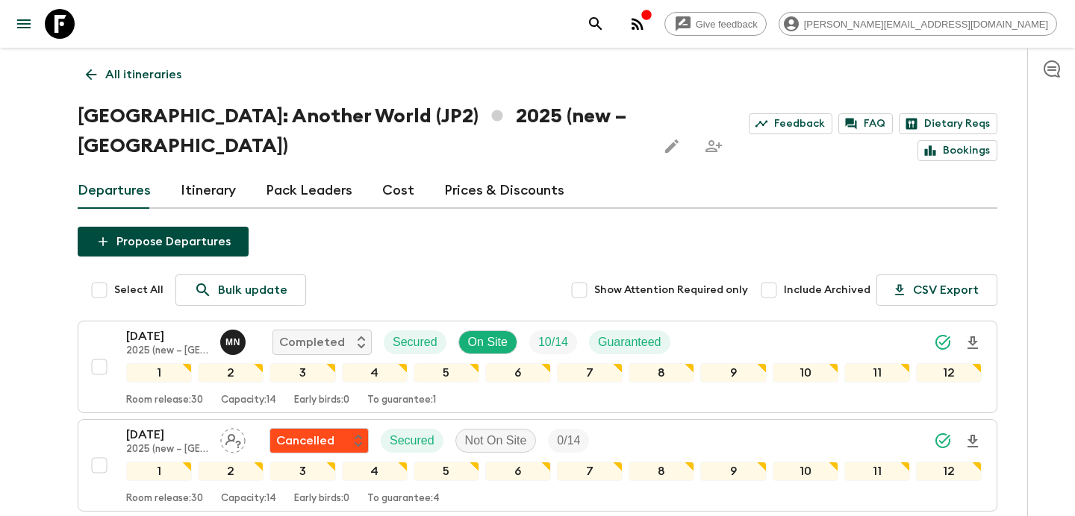
click at [152, 69] on p "All itineraries" at bounding box center [143, 75] width 76 height 18
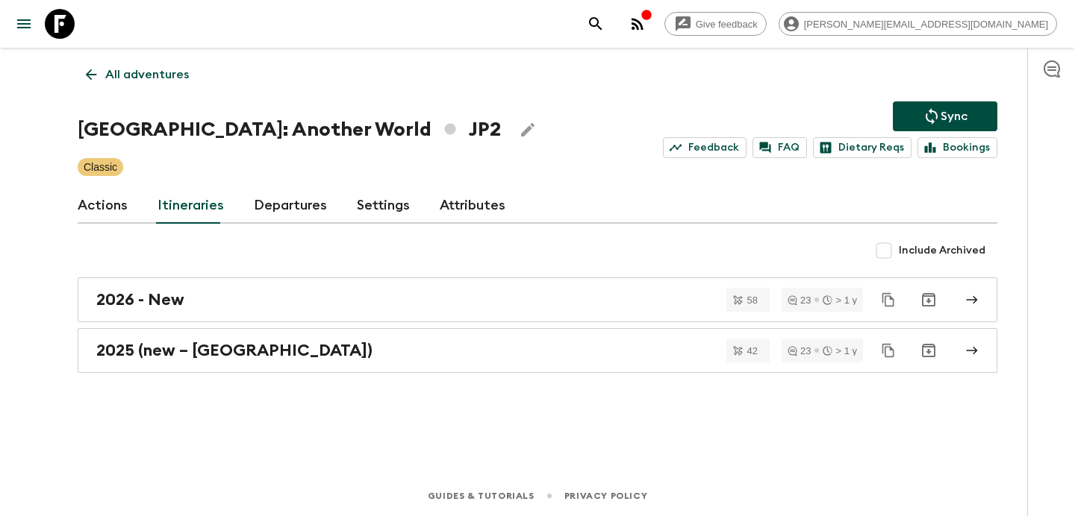
click at [152, 69] on p "All adventures" at bounding box center [147, 75] width 84 height 18
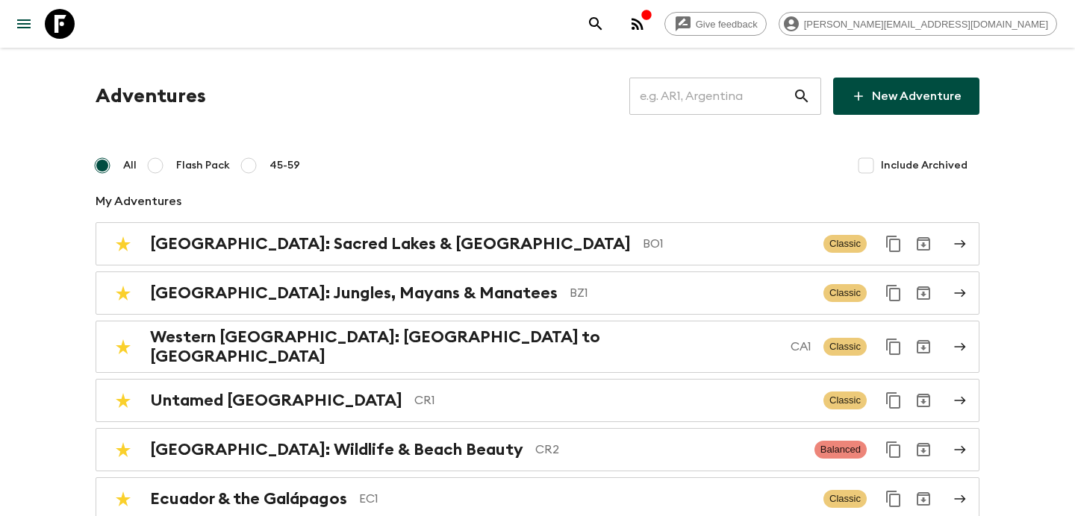
click at [700, 107] on input "text" at bounding box center [710, 96] width 163 height 42
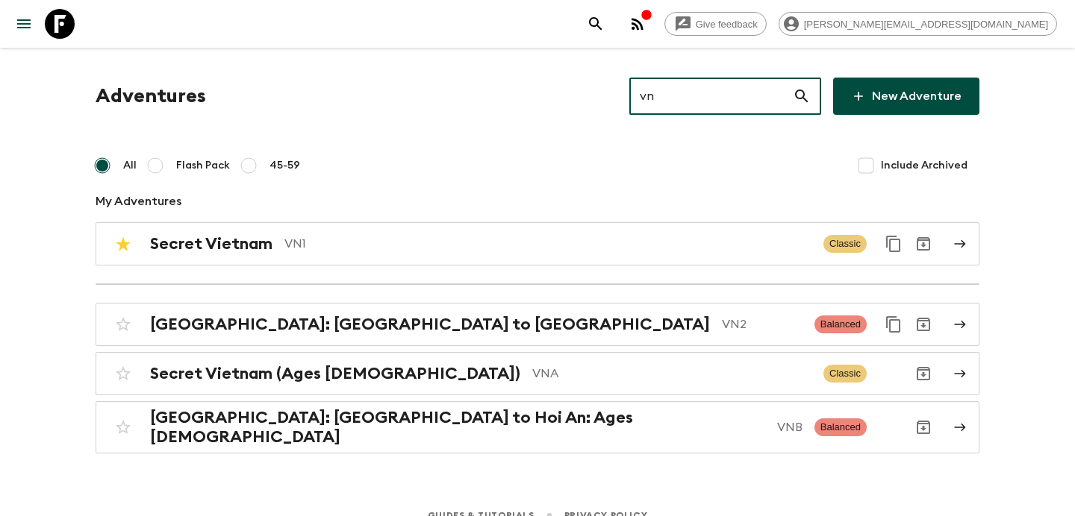
type input "vn2"
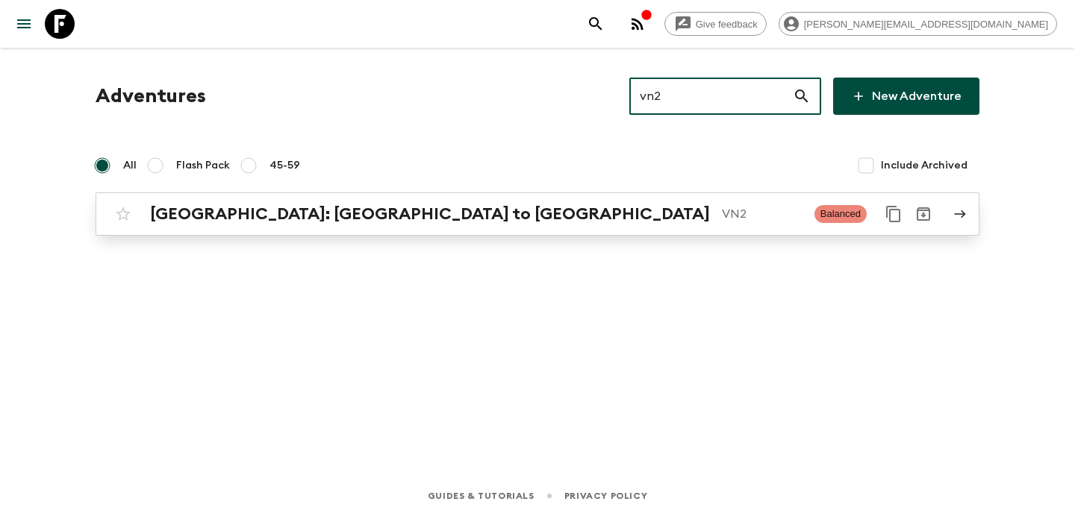
click at [722, 216] on p "VN2" at bounding box center [762, 214] width 81 height 18
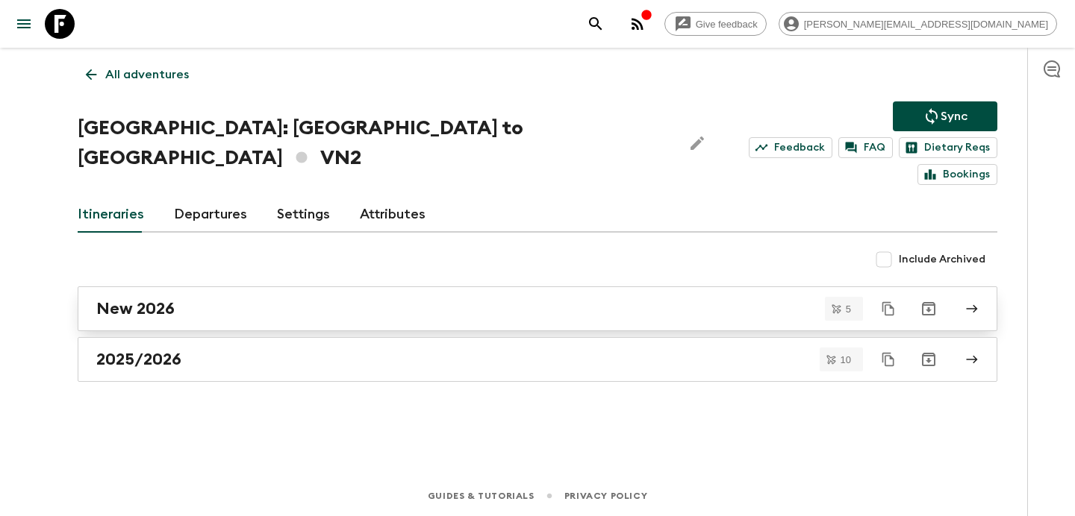
click at [450, 299] on div "New 2026" at bounding box center [523, 308] width 854 height 19
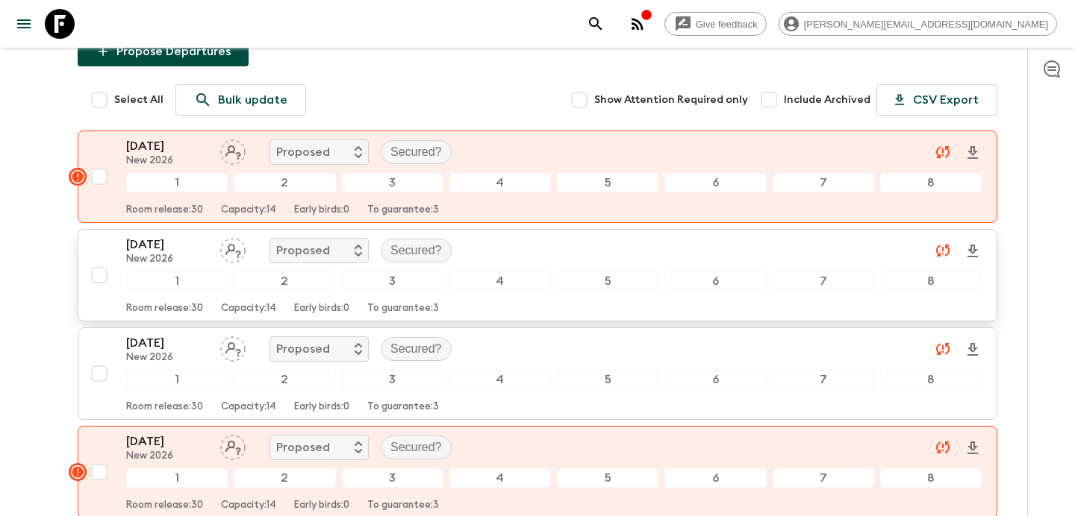
scroll to position [168, 0]
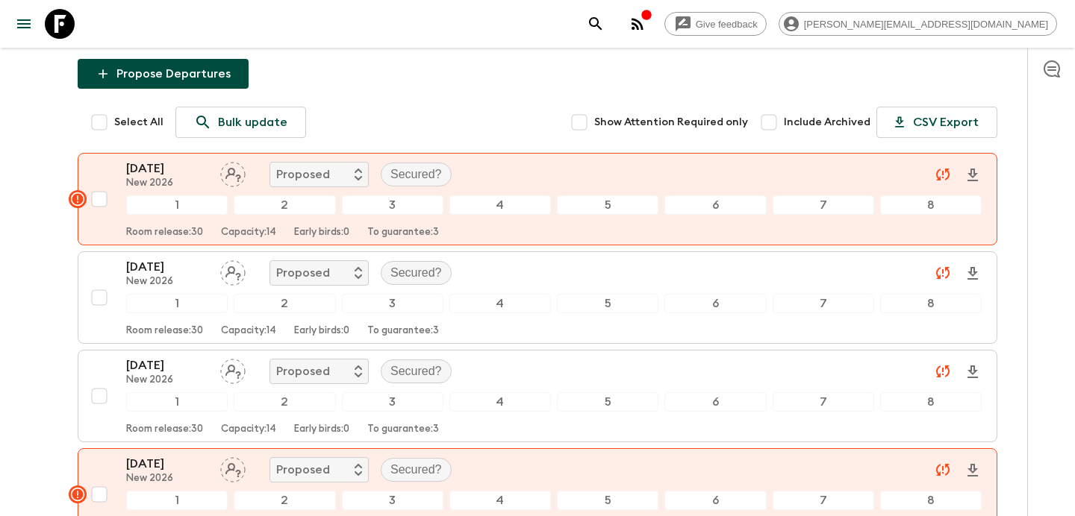
click at [107, 107] on input "Select All" at bounding box center [99, 122] width 30 height 30
checkbox input "true"
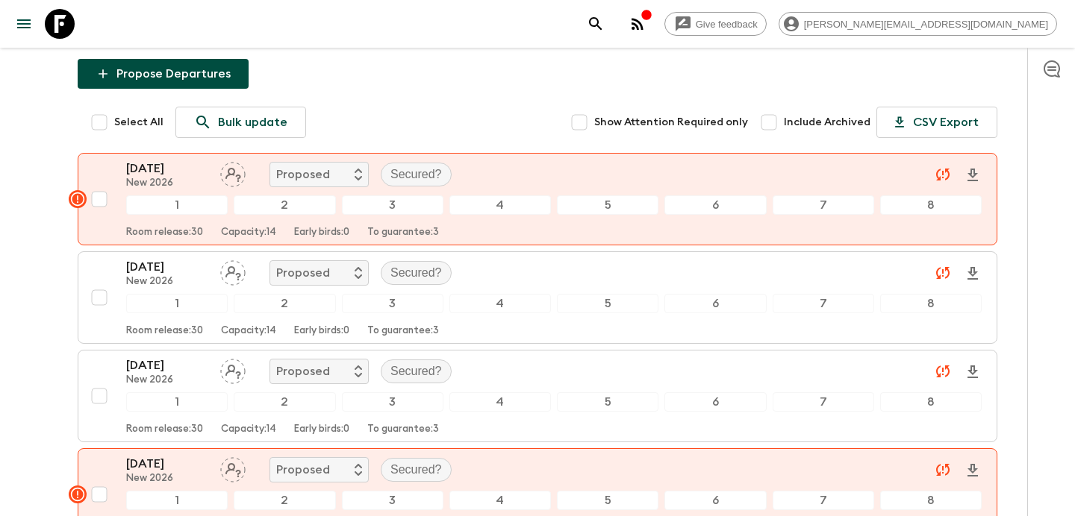
checkbox input "true"
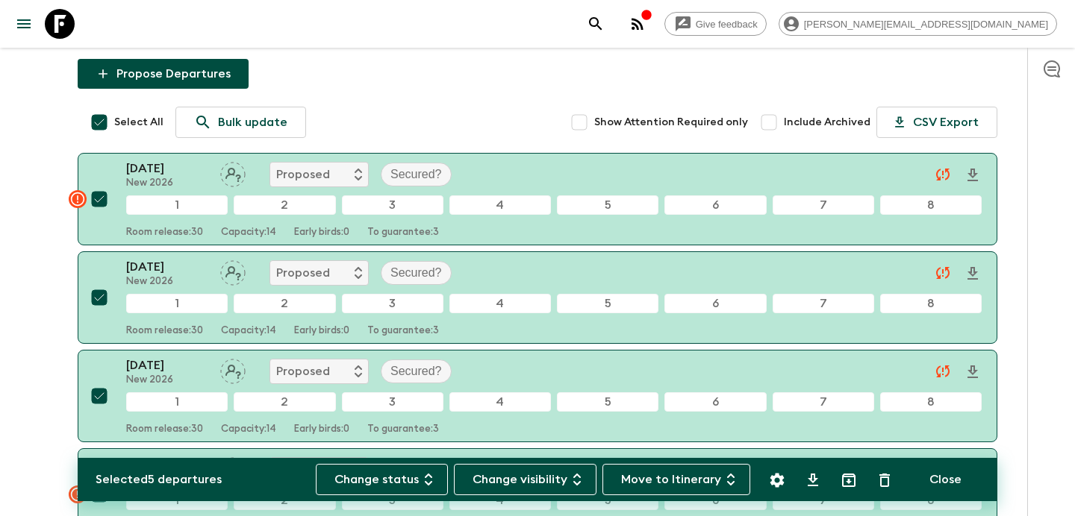
click at [107, 107] on input "Select All" at bounding box center [99, 122] width 30 height 30
checkbox input "false"
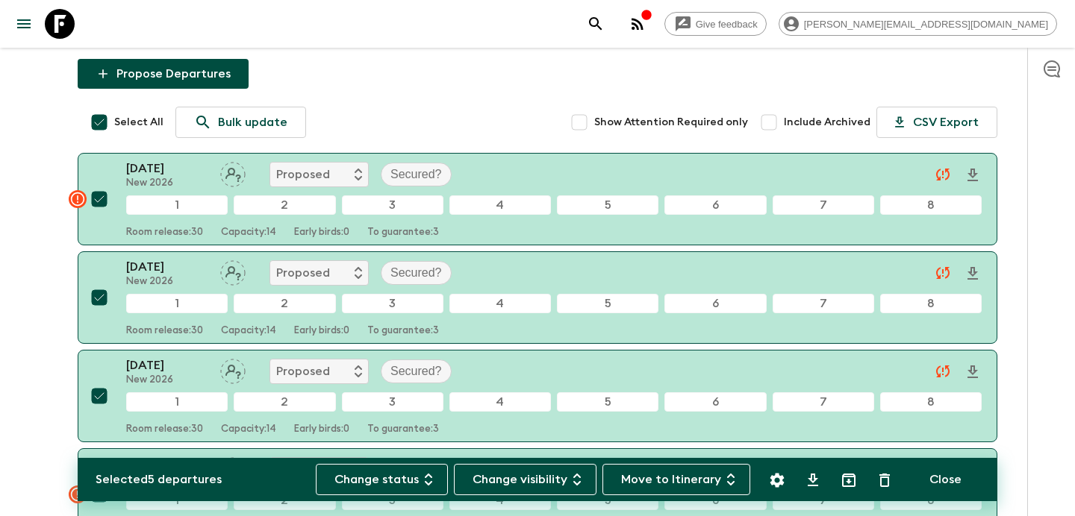
checkbox input "false"
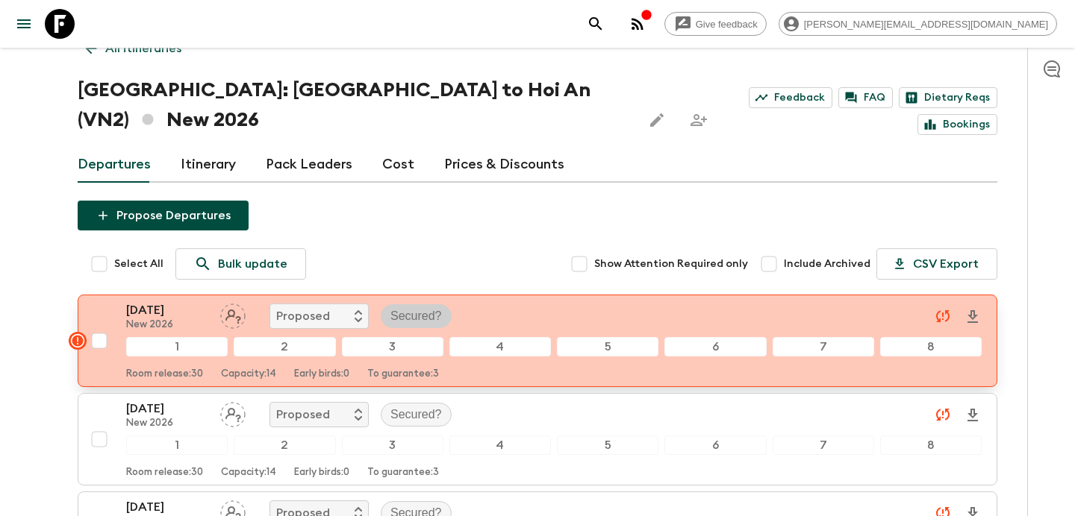
scroll to position [0, 0]
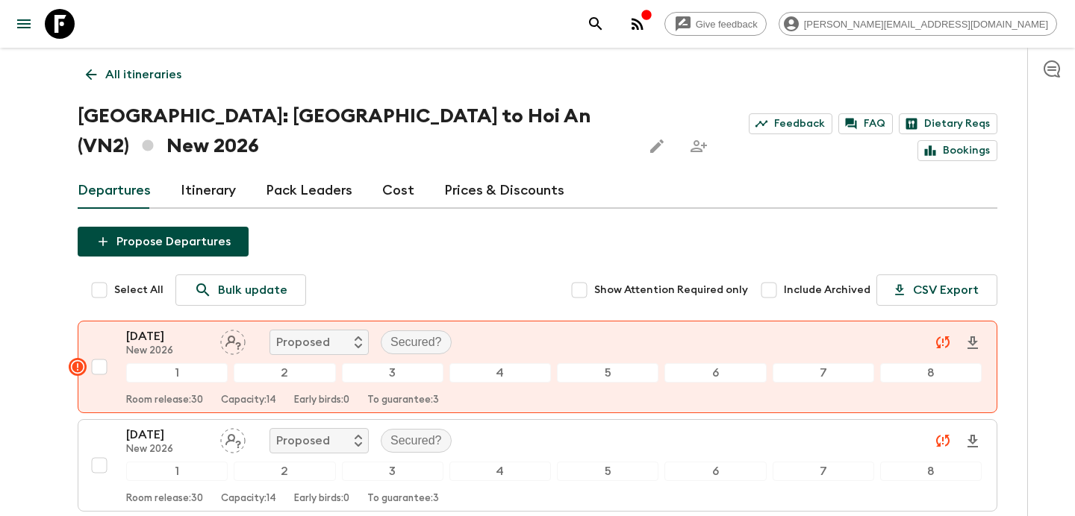
click at [394, 173] on link "Cost" at bounding box center [398, 191] width 32 height 36
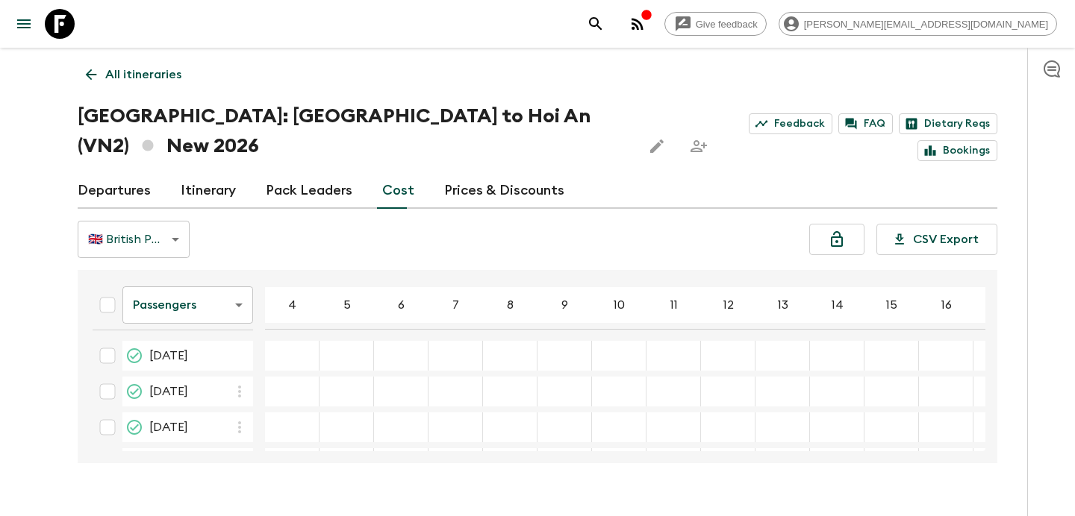
click at [169, 69] on p "All itineraries" at bounding box center [143, 75] width 76 height 18
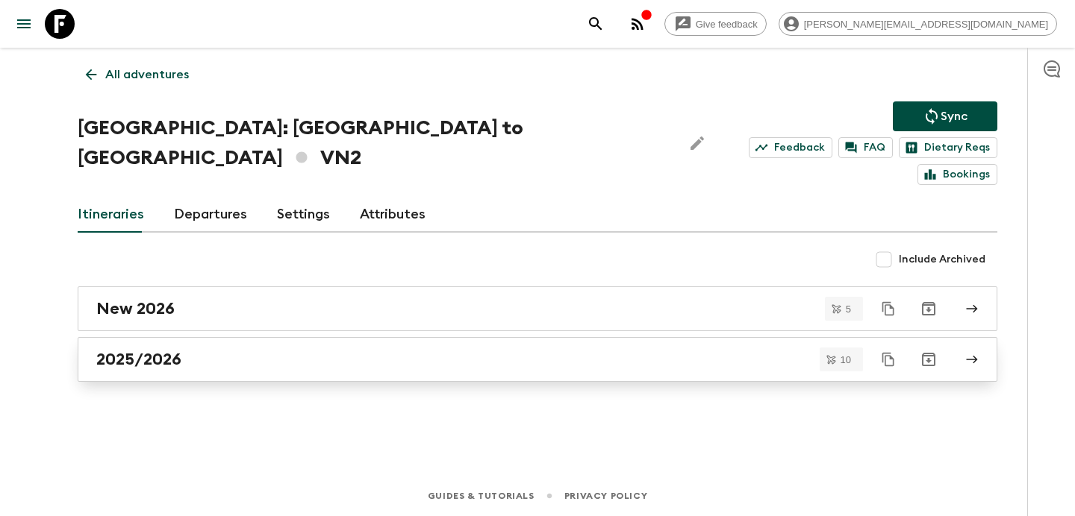
click at [306, 350] on div "2025/2026" at bounding box center [523, 359] width 854 height 19
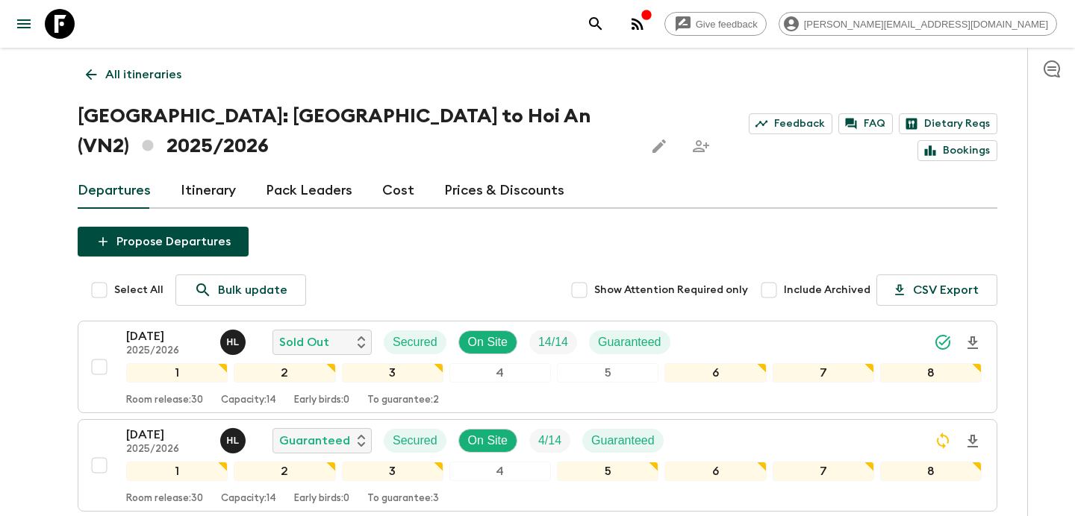
click at [390, 173] on link "Cost" at bounding box center [398, 191] width 32 height 36
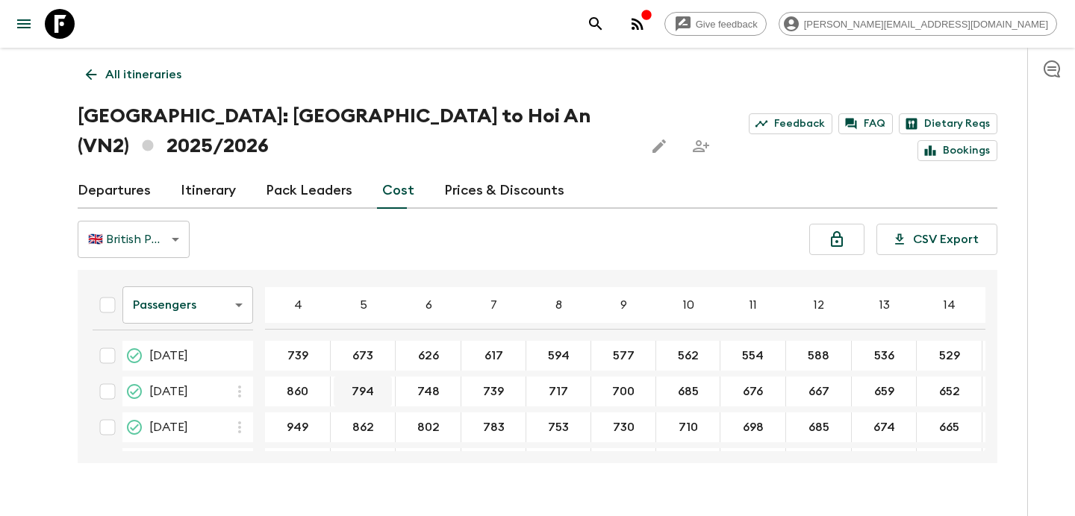
scroll to position [254, 0]
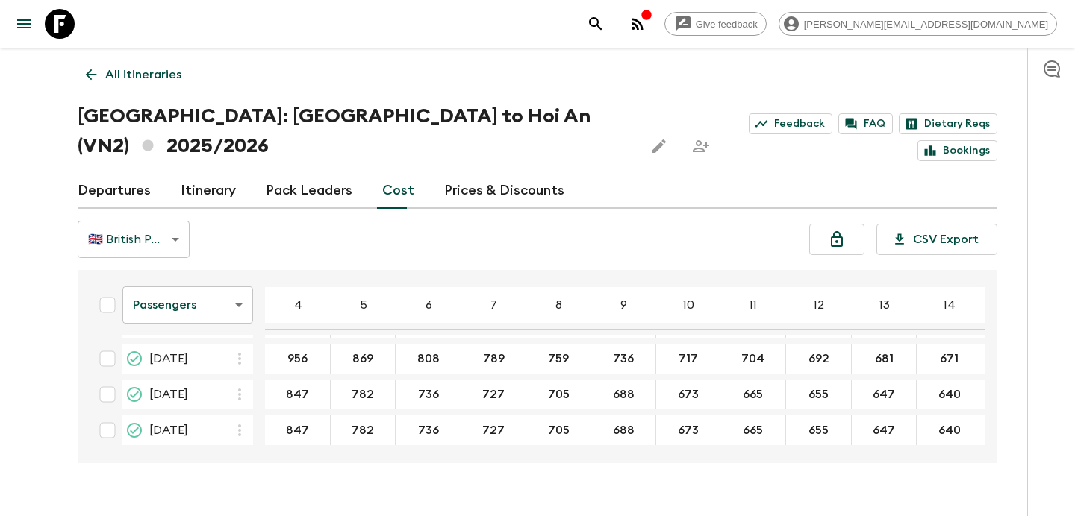
click at [214, 288] on body "Give feedback [PERSON_NAME][EMAIL_ADDRESS][DOMAIN_NAME] All itineraries [GEOGRA…" at bounding box center [537, 273] width 1075 height 546
click at [201, 352] on li "Mandatory" at bounding box center [187, 360] width 131 height 24
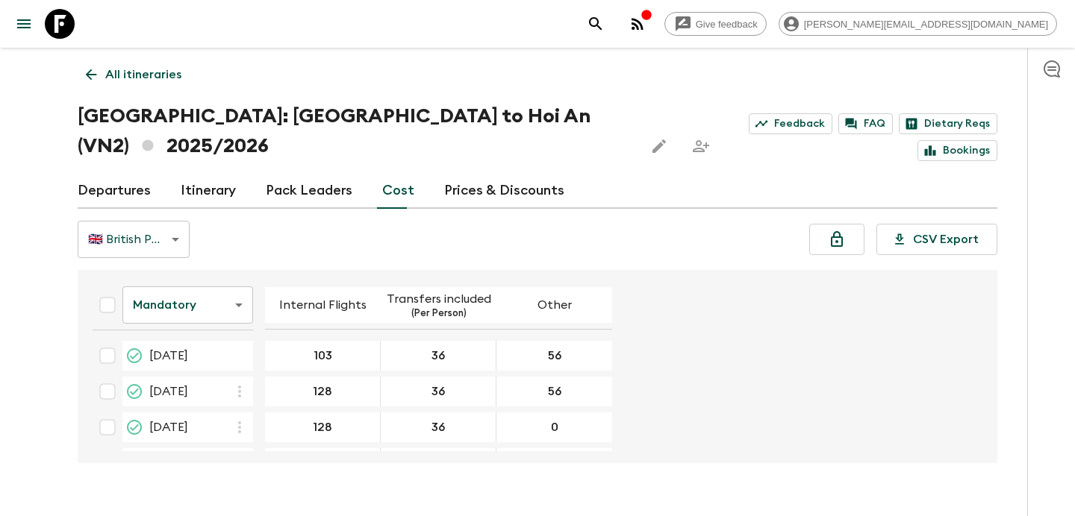
click at [128, 173] on link "Departures" at bounding box center [114, 191] width 73 height 36
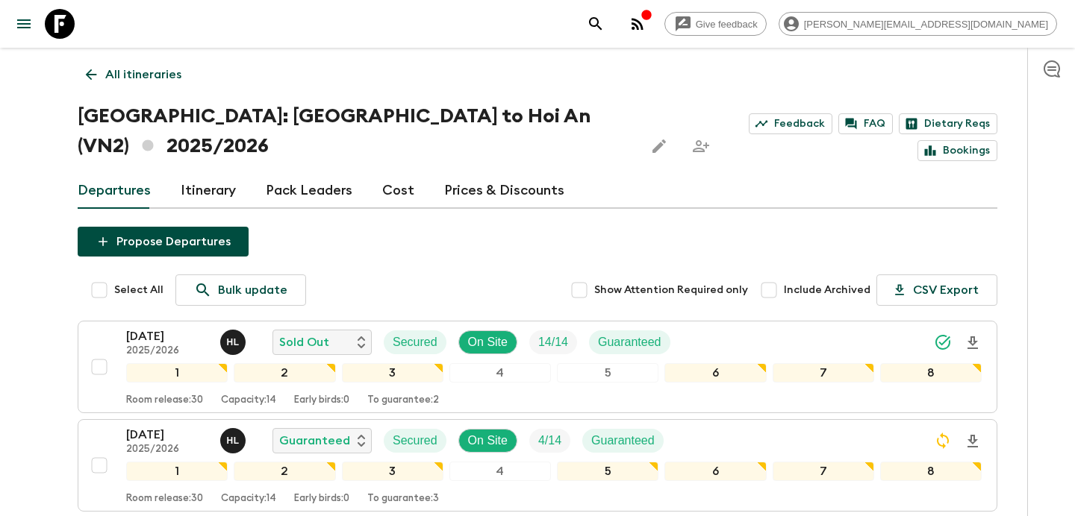
click at [404, 173] on link "Cost" at bounding box center [398, 191] width 32 height 36
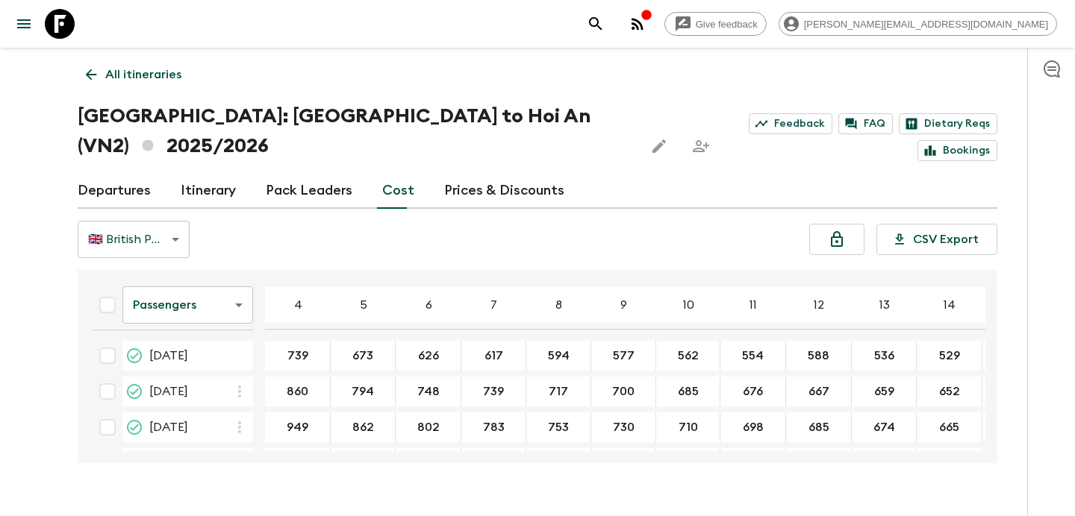
click at [154, 78] on p "All itineraries" at bounding box center [143, 75] width 76 height 18
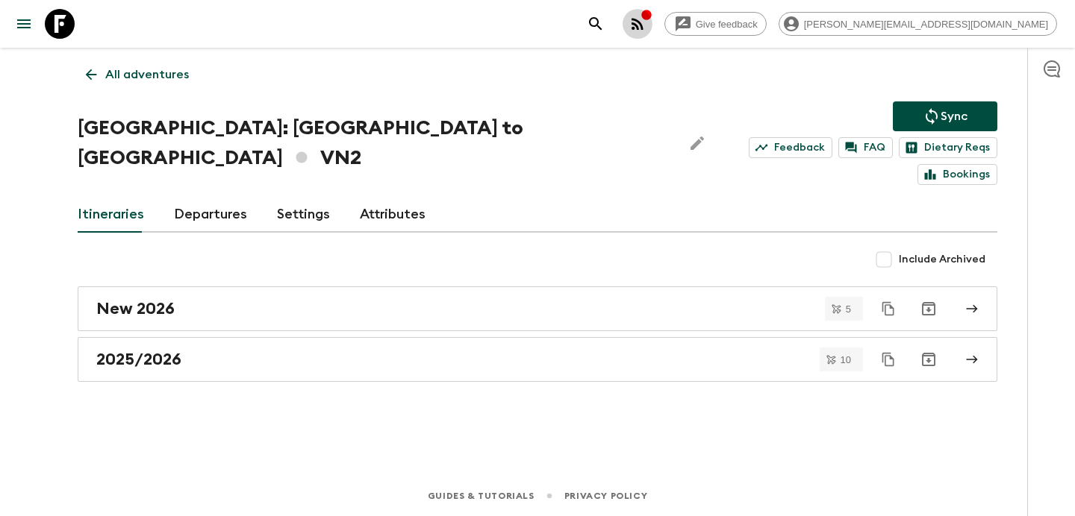
click at [646, 30] on icon "button" at bounding box center [637, 24] width 18 height 18
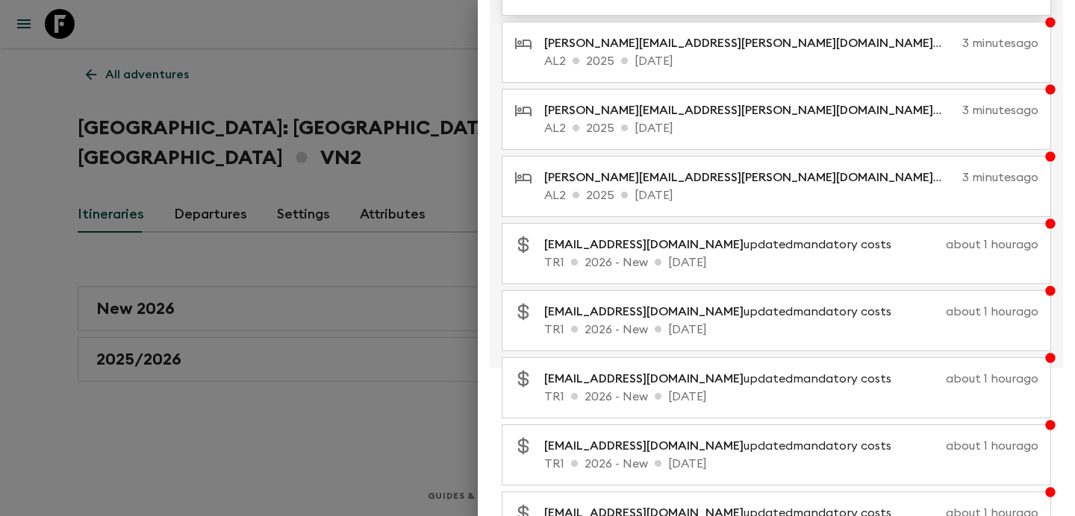
scroll to position [274, 0]
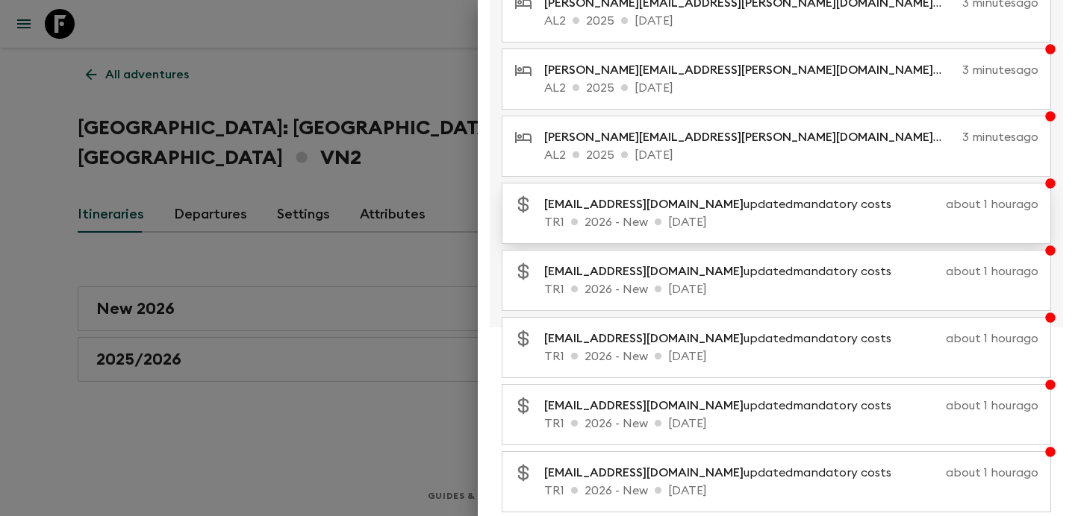
click at [659, 222] on icon at bounding box center [658, 222] width 8 height 8
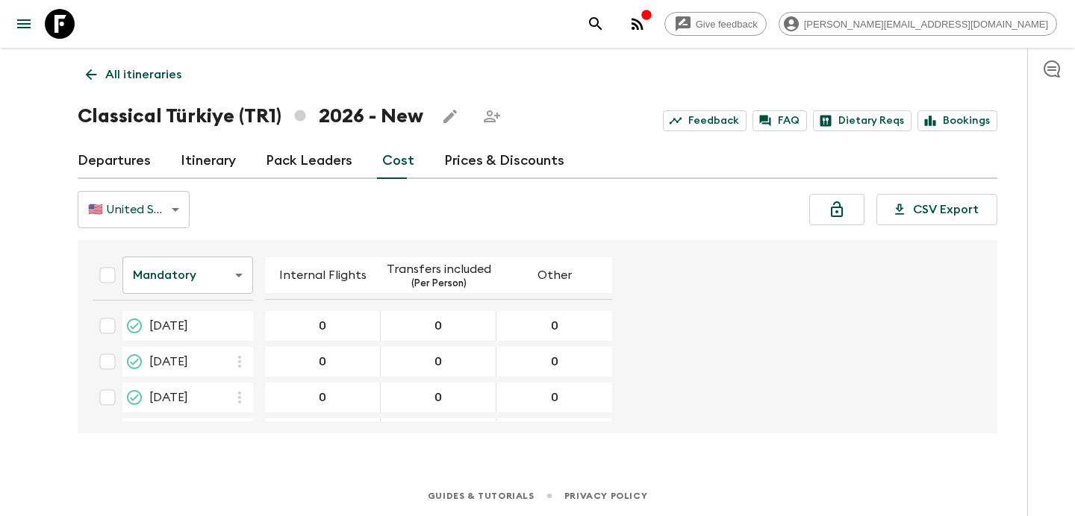
click at [231, 264] on body "Give feedback [PERSON_NAME][EMAIL_ADDRESS][DOMAIN_NAME] All itineraries Classic…" at bounding box center [537, 258] width 1075 height 516
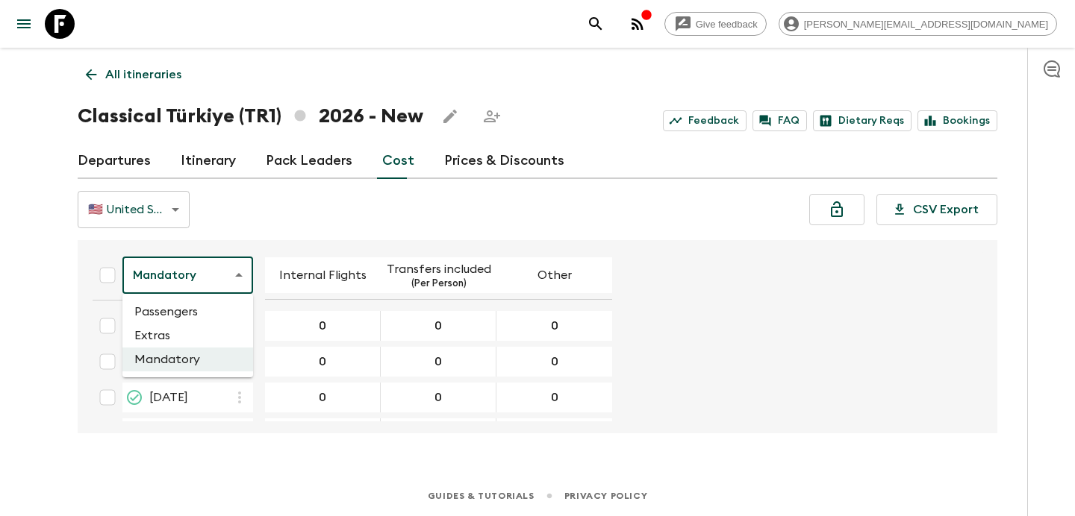
click at [199, 333] on li "Extras" at bounding box center [187, 336] width 131 height 24
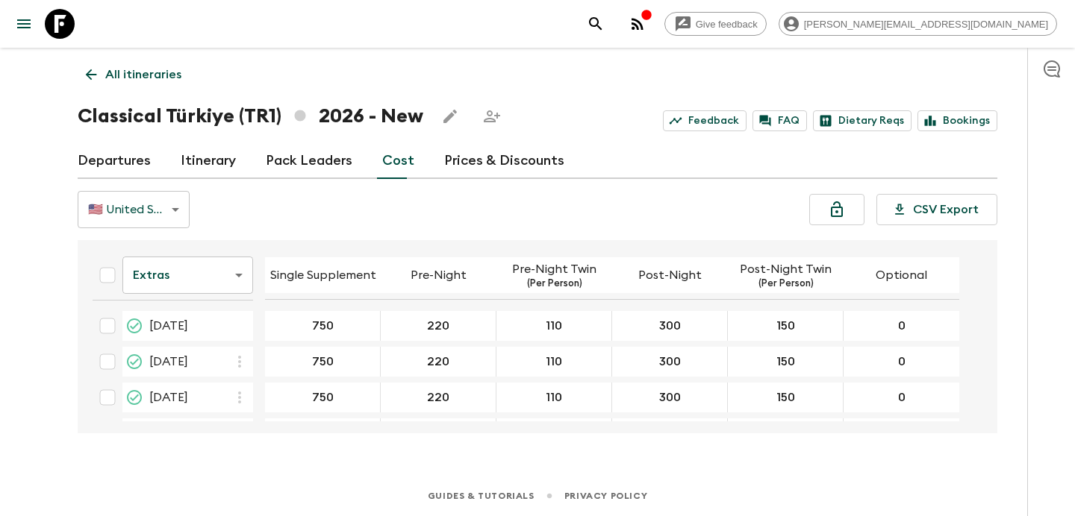
click at [231, 273] on body "Give feedback [PERSON_NAME][EMAIL_ADDRESS][DOMAIN_NAME] All itineraries Classic…" at bounding box center [537, 258] width 1075 height 516
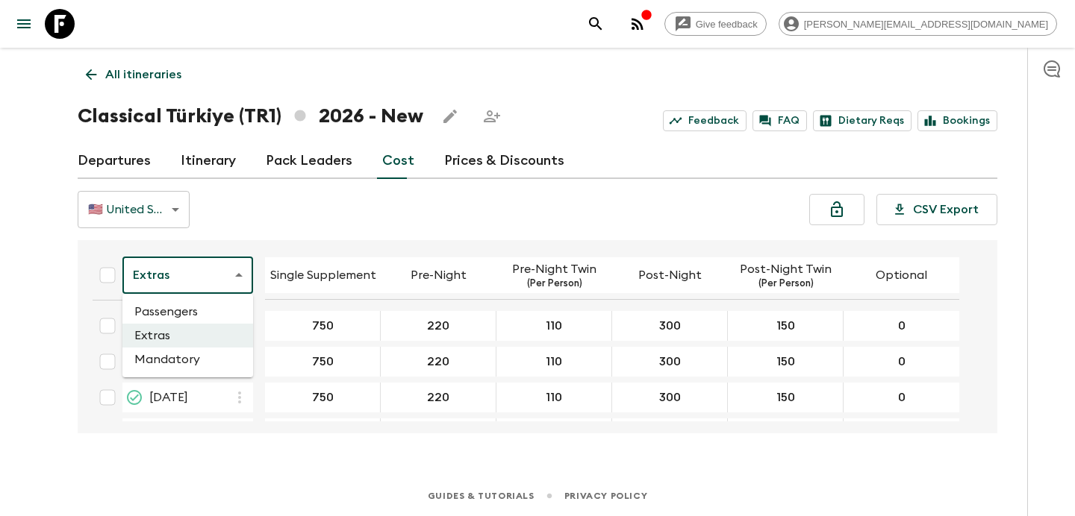
click at [218, 307] on li "Passengers" at bounding box center [187, 312] width 131 height 24
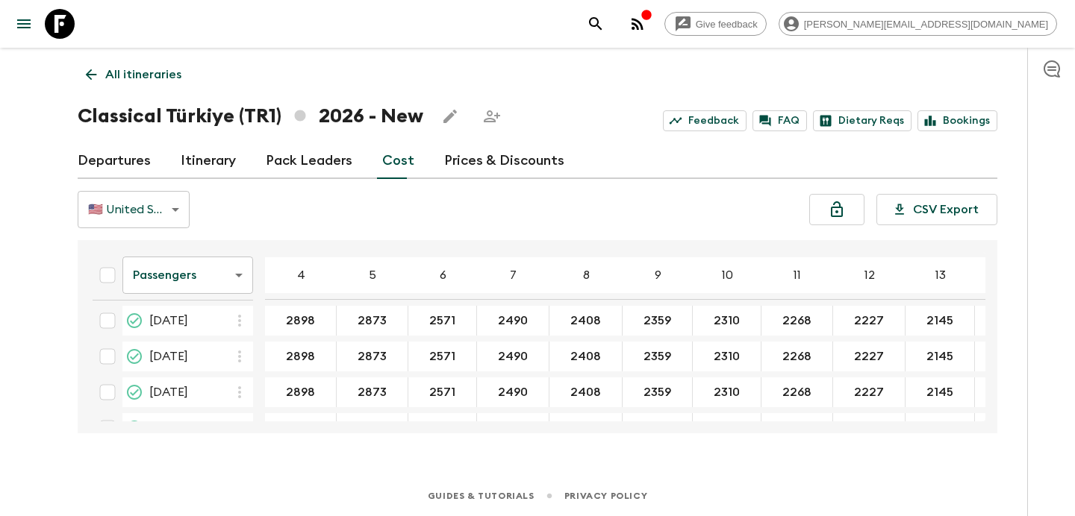
scroll to position [1185, 0]
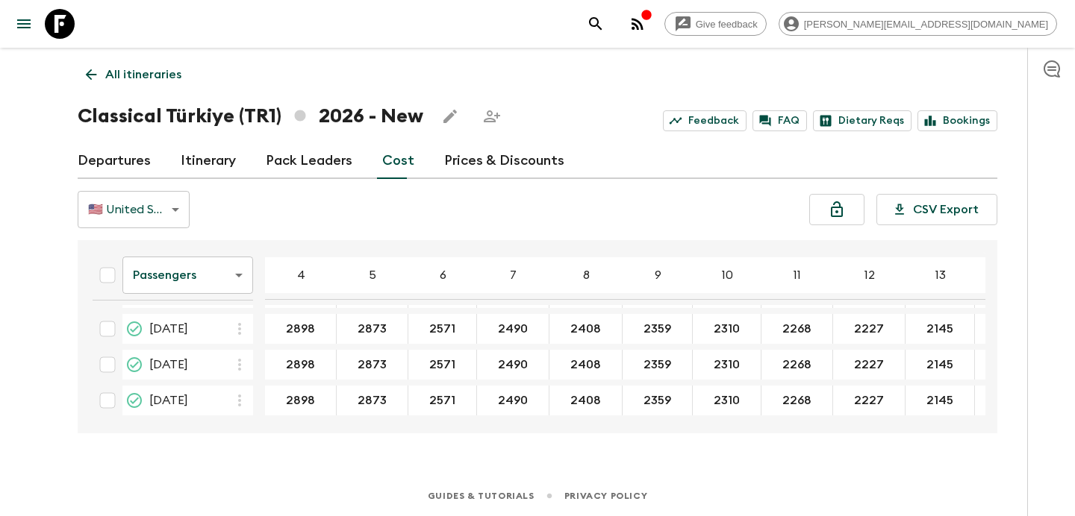
click at [225, 283] on body "Give feedback [PERSON_NAME][EMAIL_ADDRESS][DOMAIN_NAME] All itineraries Classic…" at bounding box center [537, 258] width 1075 height 516
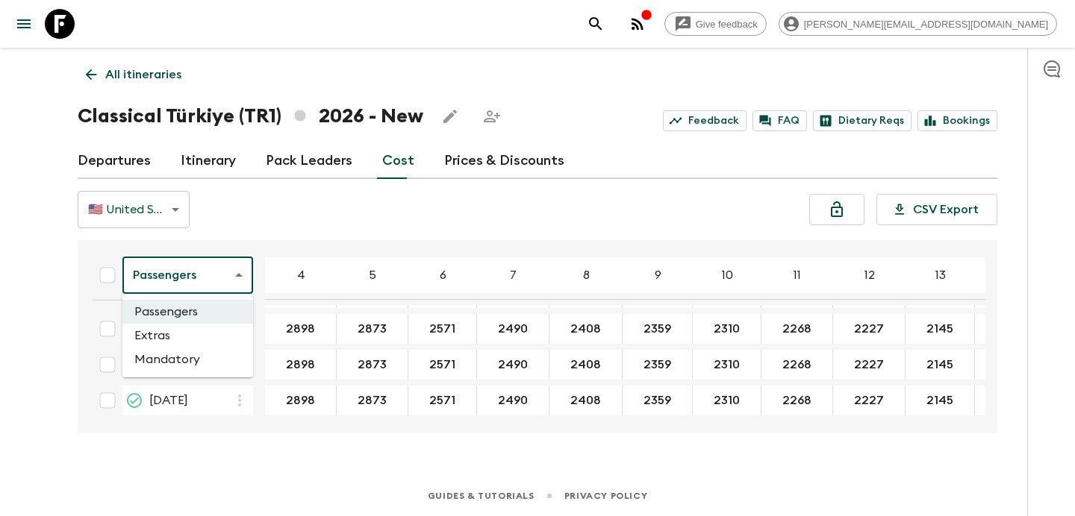
click at [201, 365] on li "Mandatory" at bounding box center [187, 360] width 131 height 24
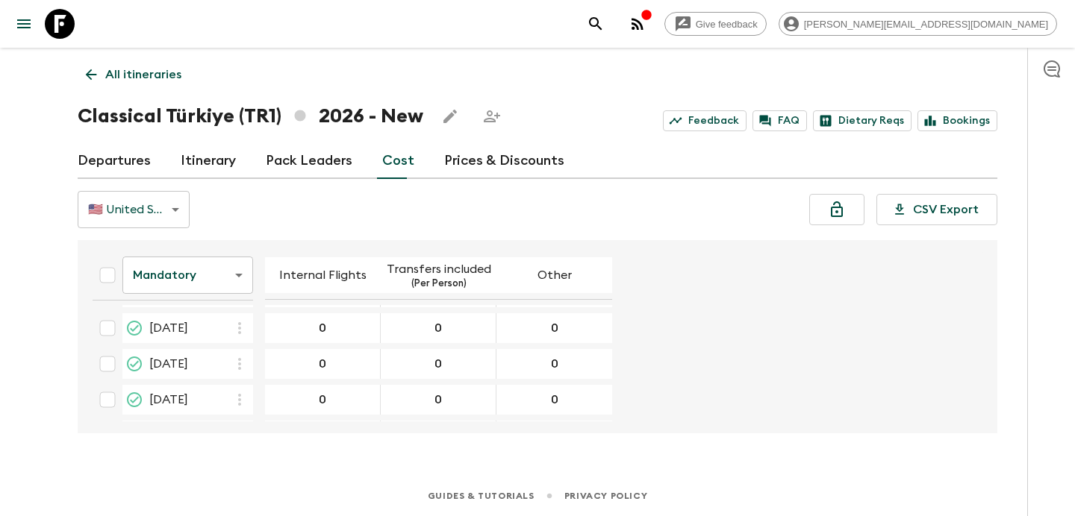
scroll to position [1179, 0]
click at [646, 16] on icon "button" at bounding box center [637, 24] width 18 height 18
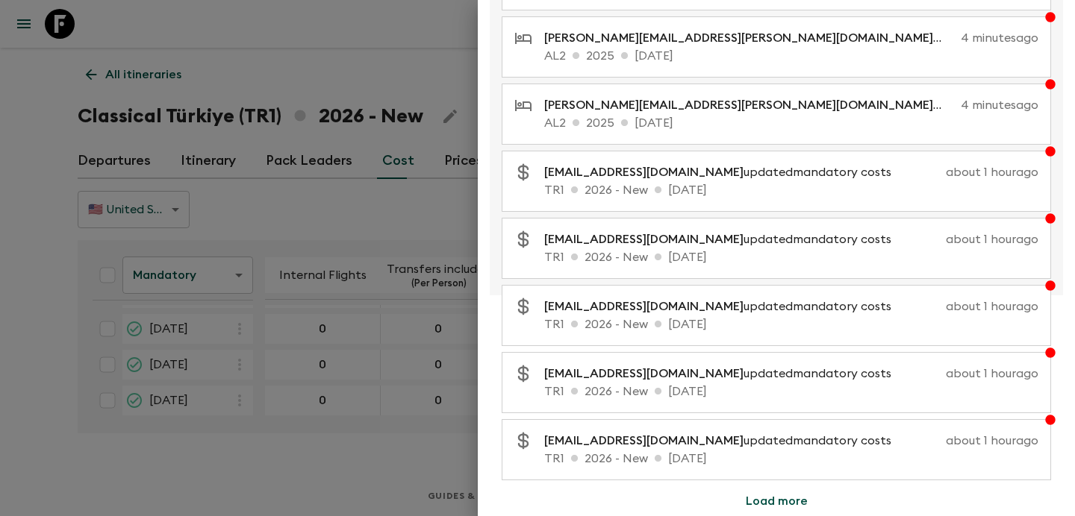
scroll to position [0, 0]
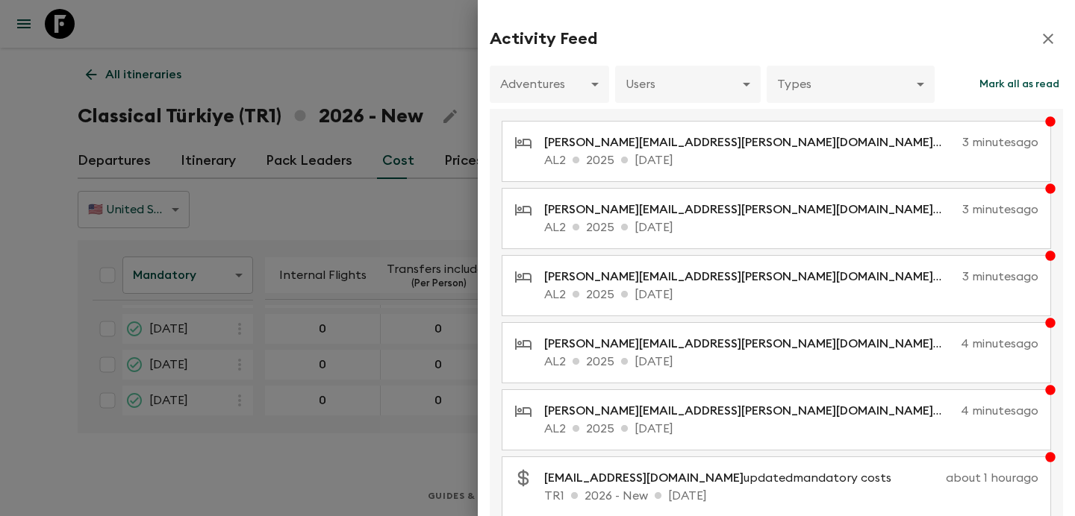
click at [319, 211] on div at bounding box center [537, 258] width 1075 height 516
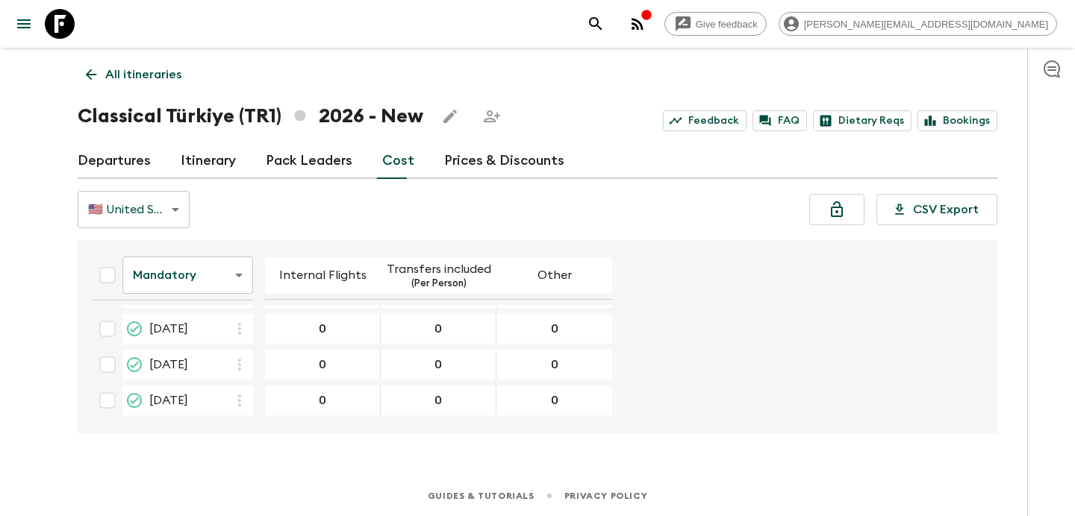
click at [652, 10] on button "button" at bounding box center [637, 24] width 30 height 30
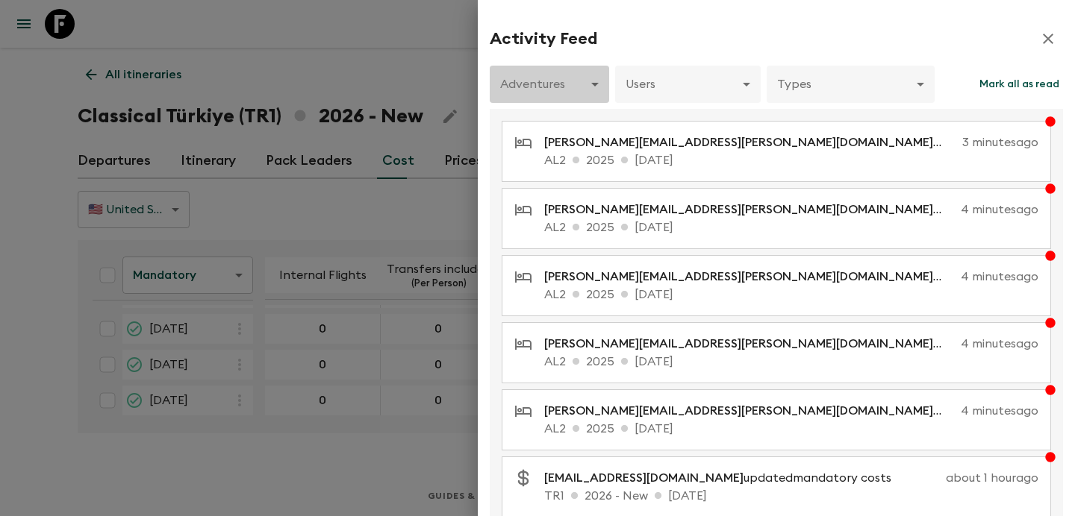
click at [579, 76] on body "Give feedback [PERSON_NAME][EMAIL_ADDRESS][DOMAIN_NAME] All itineraries Classic…" at bounding box center [537, 258] width 1075 height 516
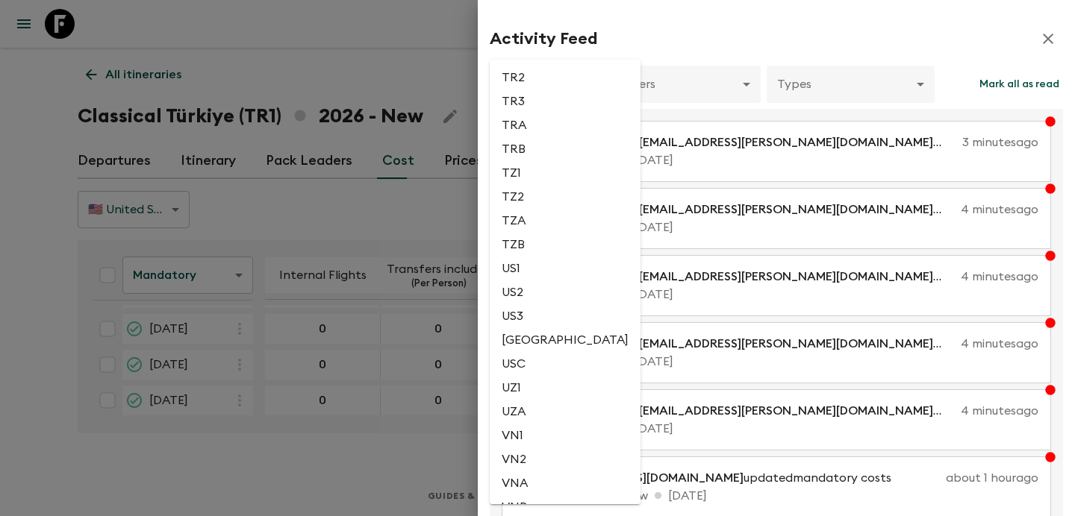
scroll to position [3463, 0]
click at [537, 113] on li "TR3" at bounding box center [565, 101] width 151 height 24
type input "2dfaef13-9759-4f37-8b07-1d54293313cb"
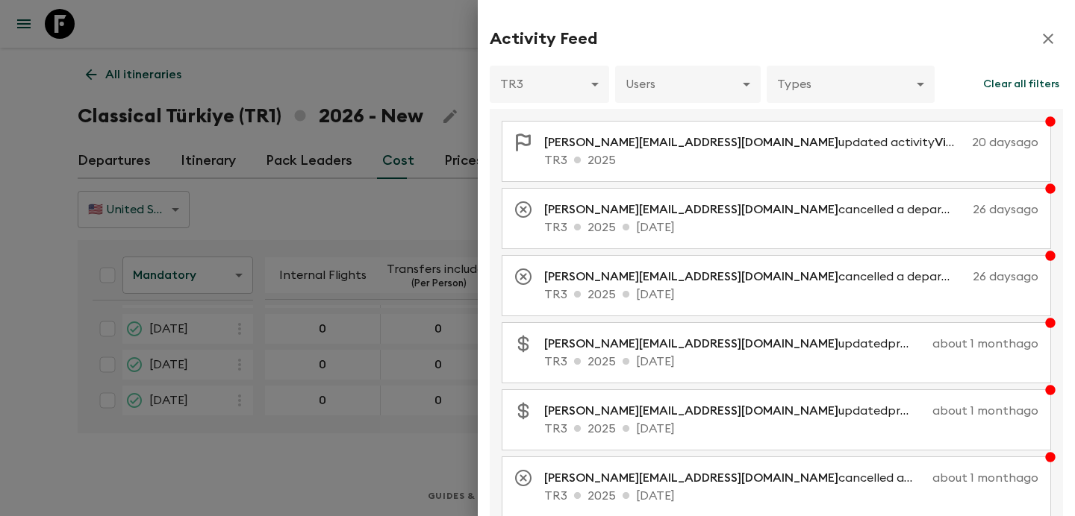
click at [375, 214] on div at bounding box center [537, 258] width 1075 height 516
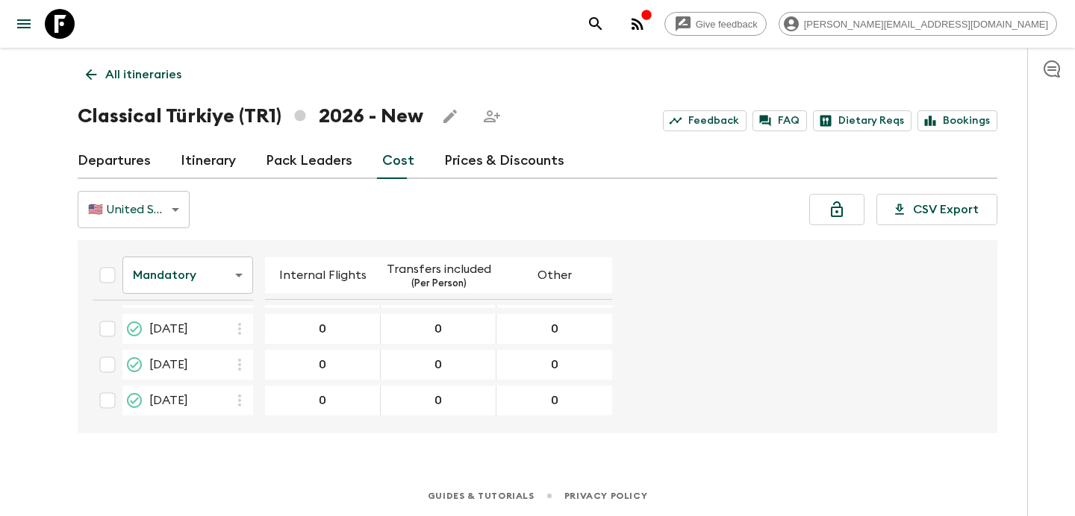
click at [651, 17] on icon "button" at bounding box center [646, 15] width 10 height 10
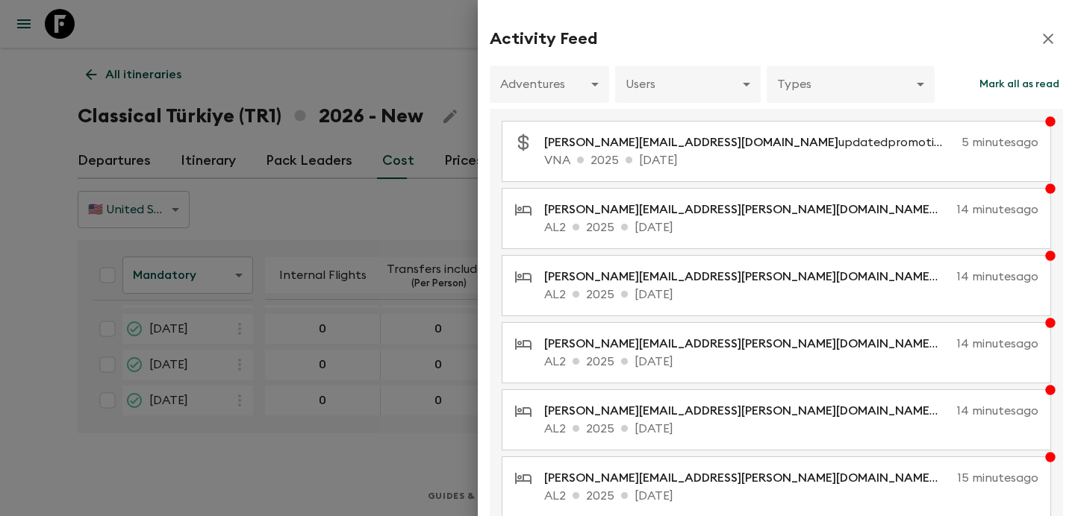
click at [387, 182] on div at bounding box center [537, 258] width 1075 height 516
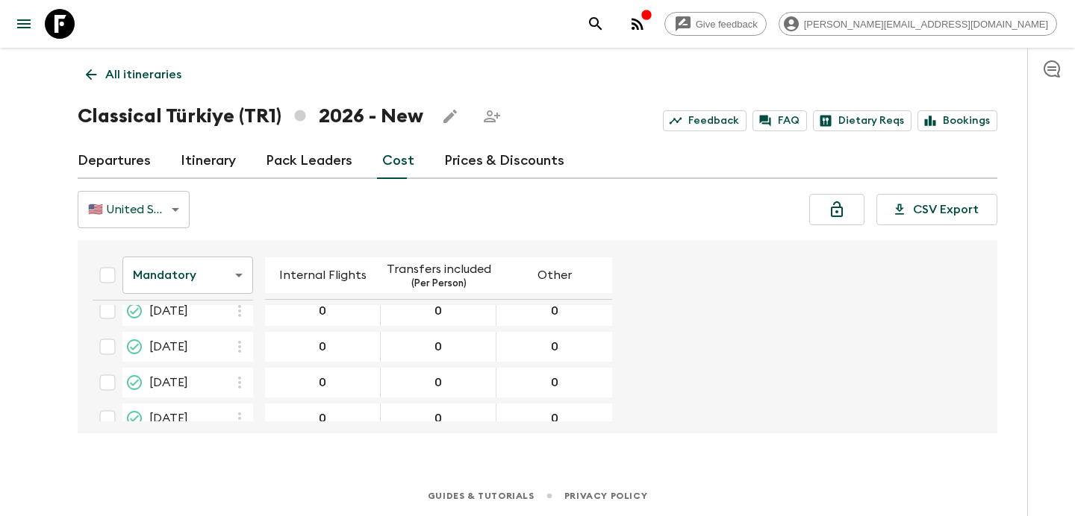
scroll to position [0, 0]
